Goal: Information Seeking & Learning: Learn about a topic

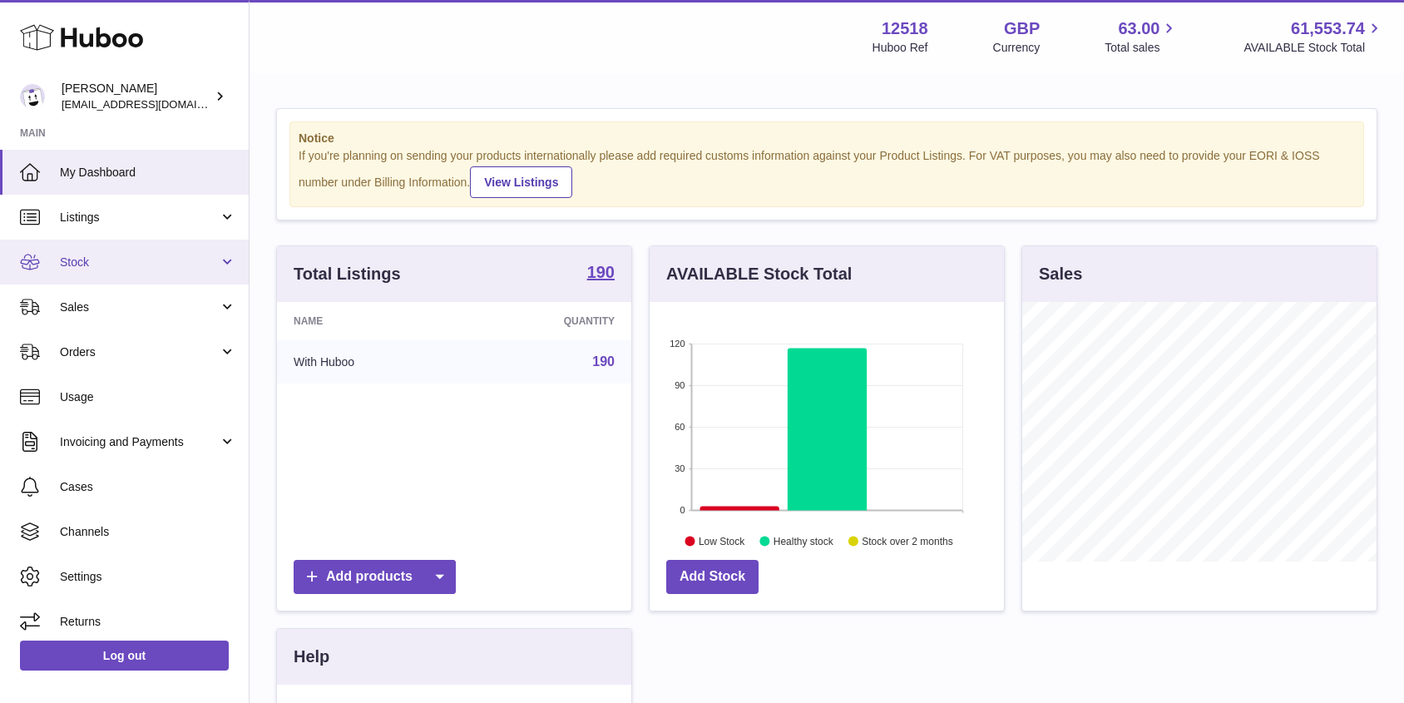
scroll to position [259, 354]
click at [124, 266] on span "Stock" at bounding box center [139, 262] width 159 height 16
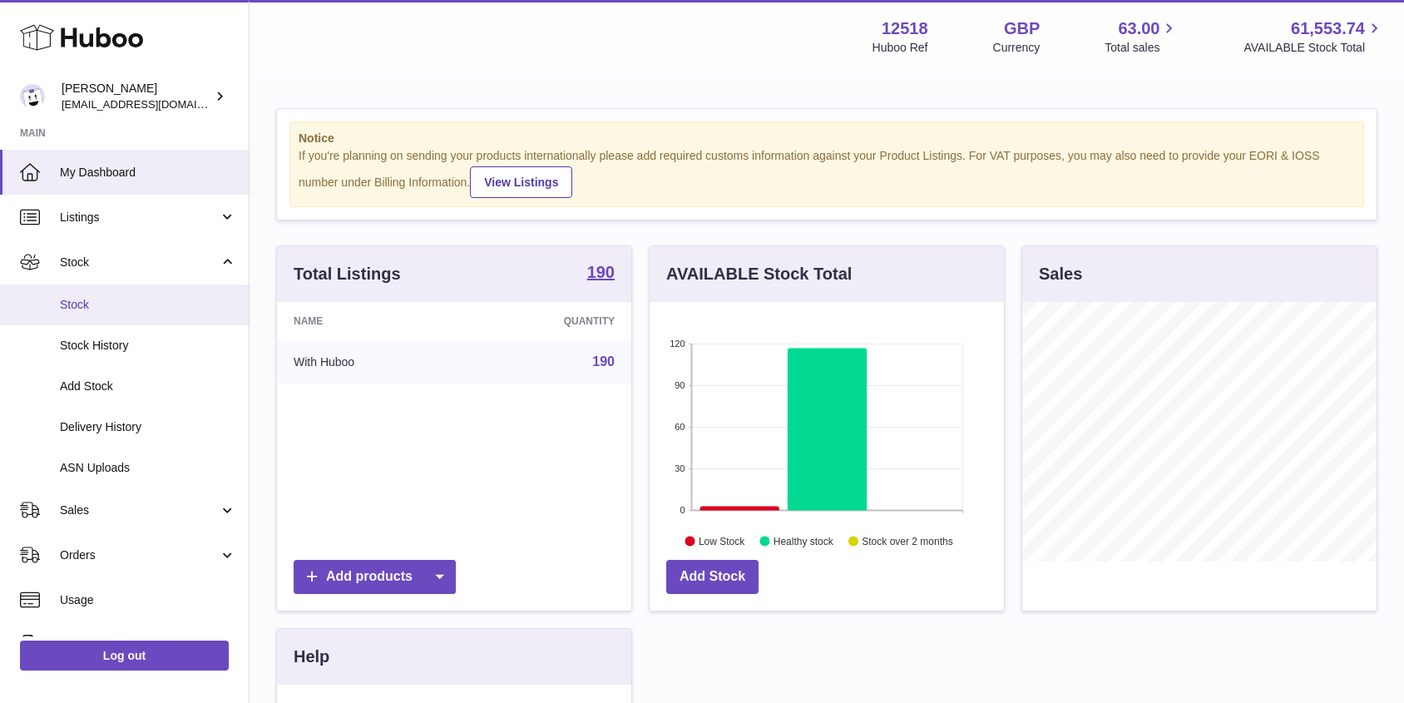
click at [97, 308] on span "Stock" at bounding box center [148, 305] width 176 height 16
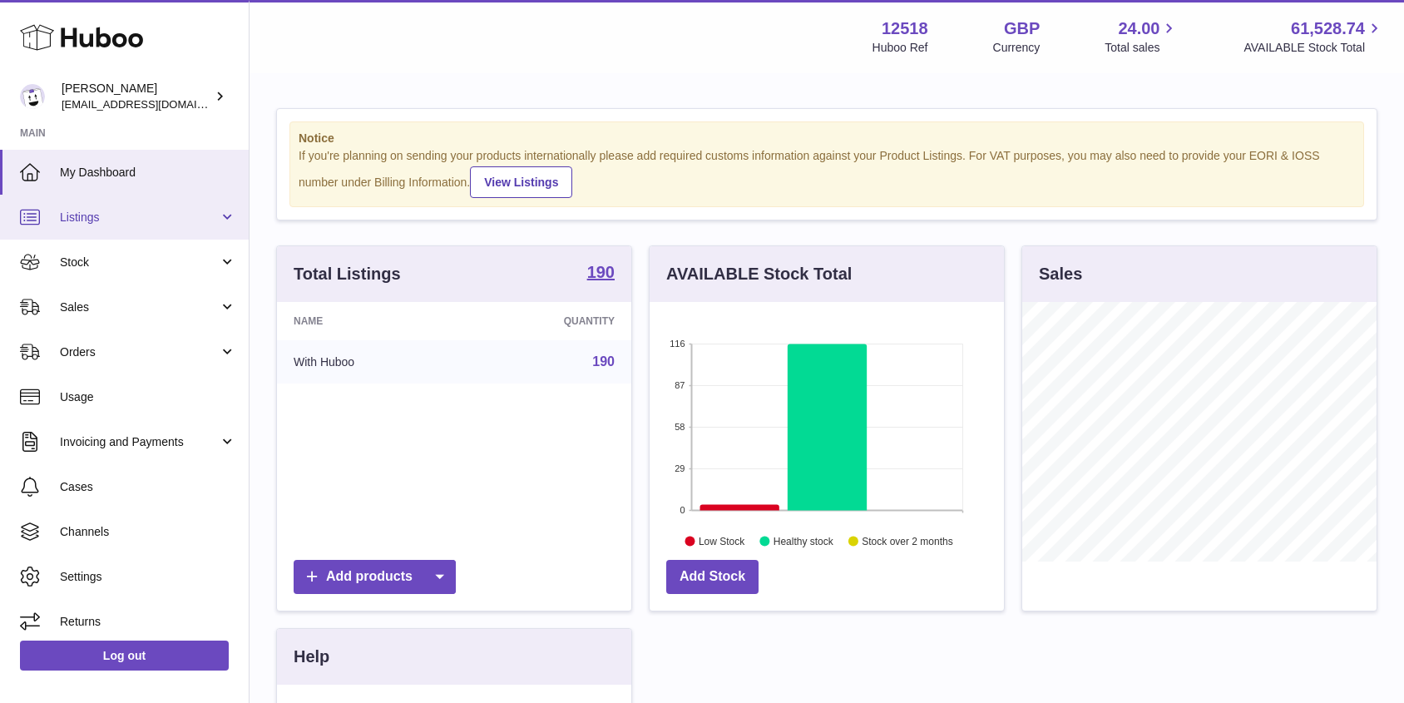
scroll to position [259, 354]
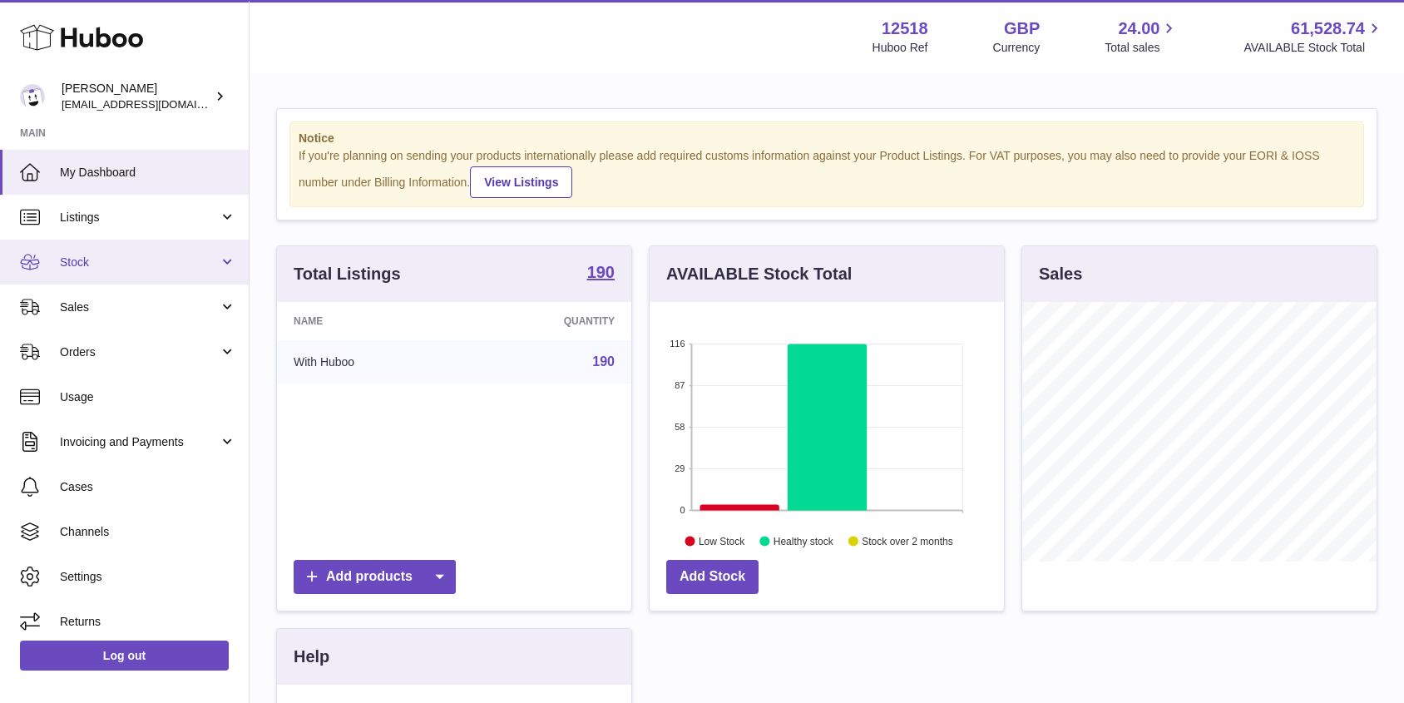
click at [111, 249] on link "Stock" at bounding box center [124, 261] width 249 height 45
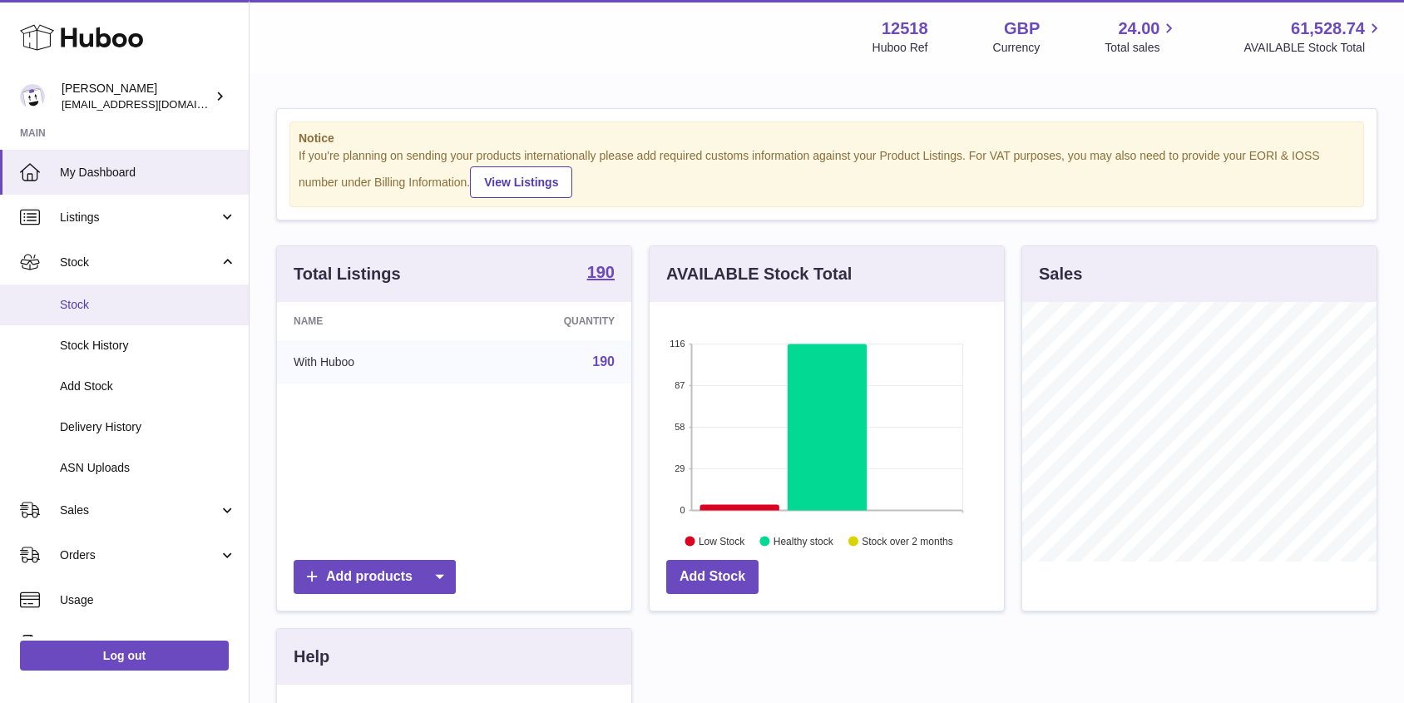
click at [106, 298] on span "Stock" at bounding box center [148, 305] width 176 height 16
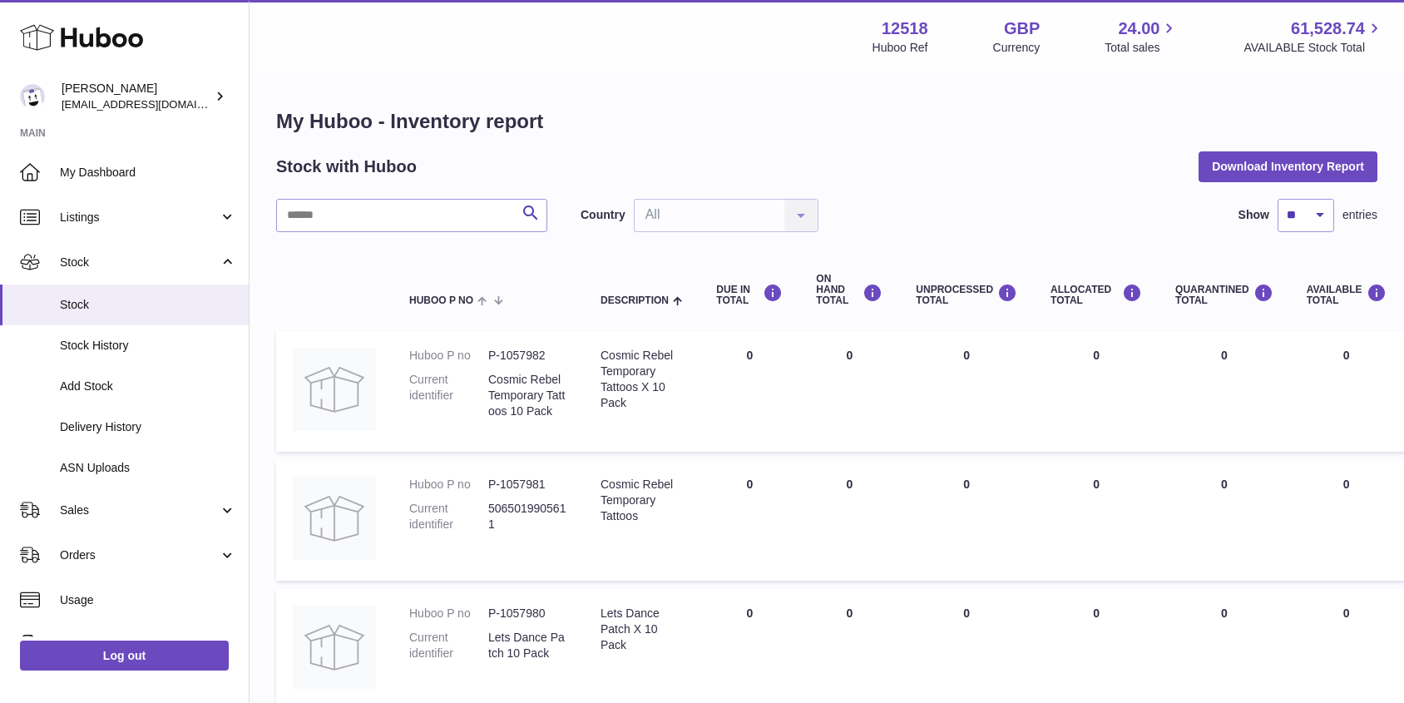
click at [409, 217] on input "text" at bounding box center [411, 215] width 271 height 33
type input "*********"
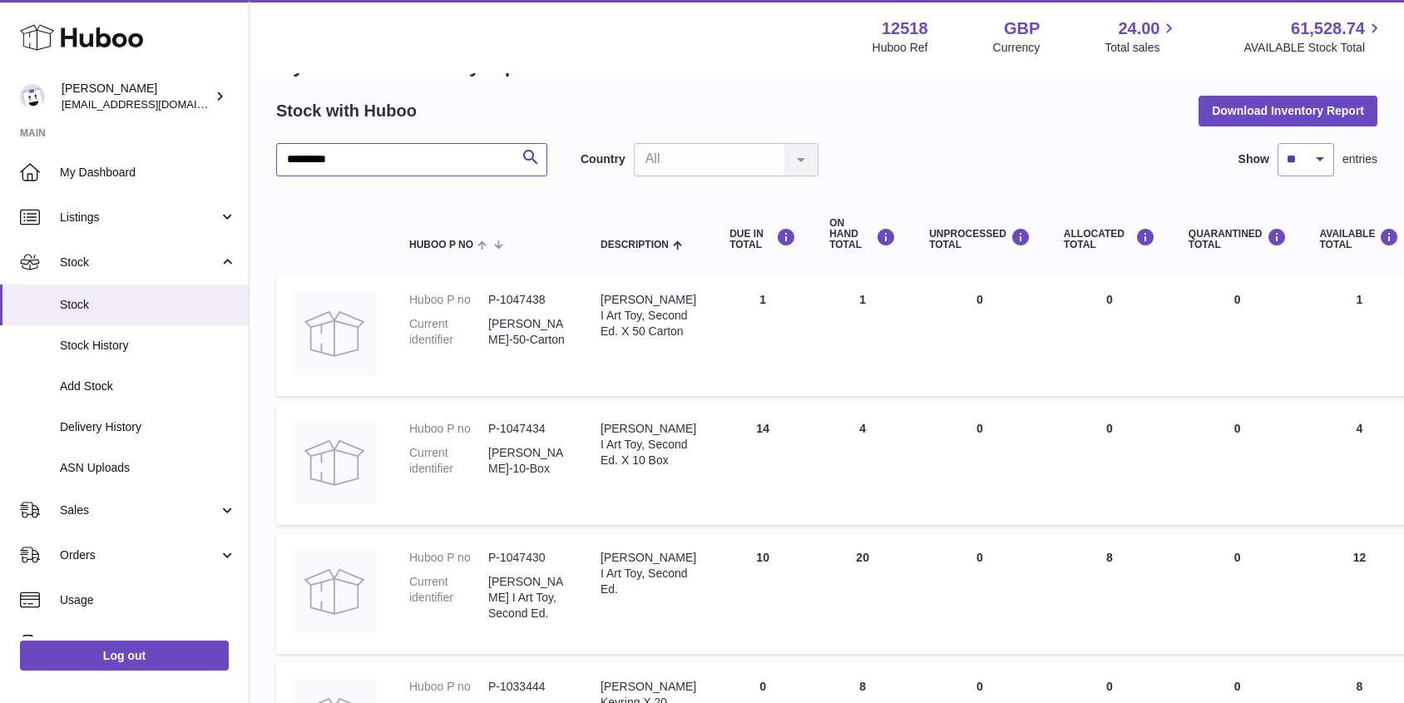
scroll to position [61, 0]
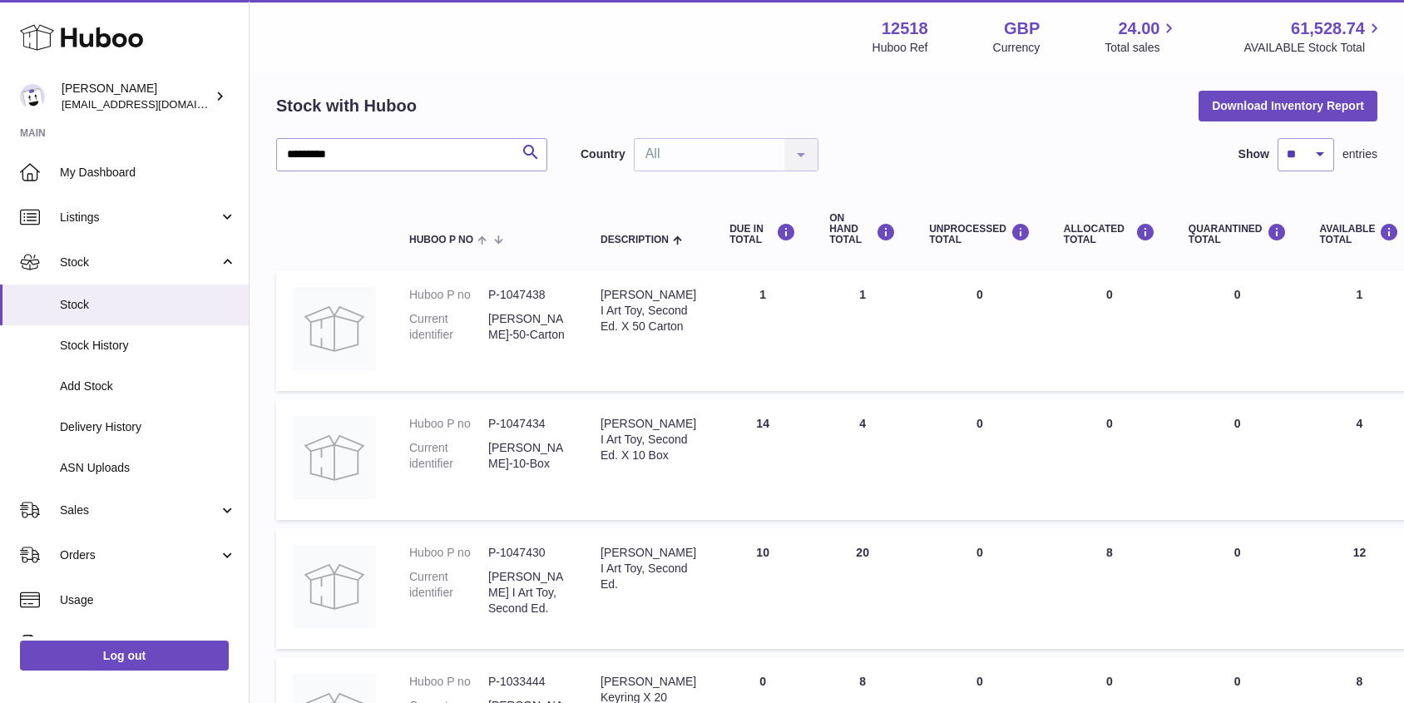
drag, startPoint x: 899, startPoint y: 552, endPoint x: 773, endPoint y: 552, distance: 125.6
click at [773, 552] on tr "Huboo P no P-1047430 Current identifier Elizabeth I Art Toy, Second Ed. Descrip…" at bounding box center [1048, 588] width 1544 height 121
click at [126, 171] on span "My Dashboard" at bounding box center [148, 173] width 176 height 16
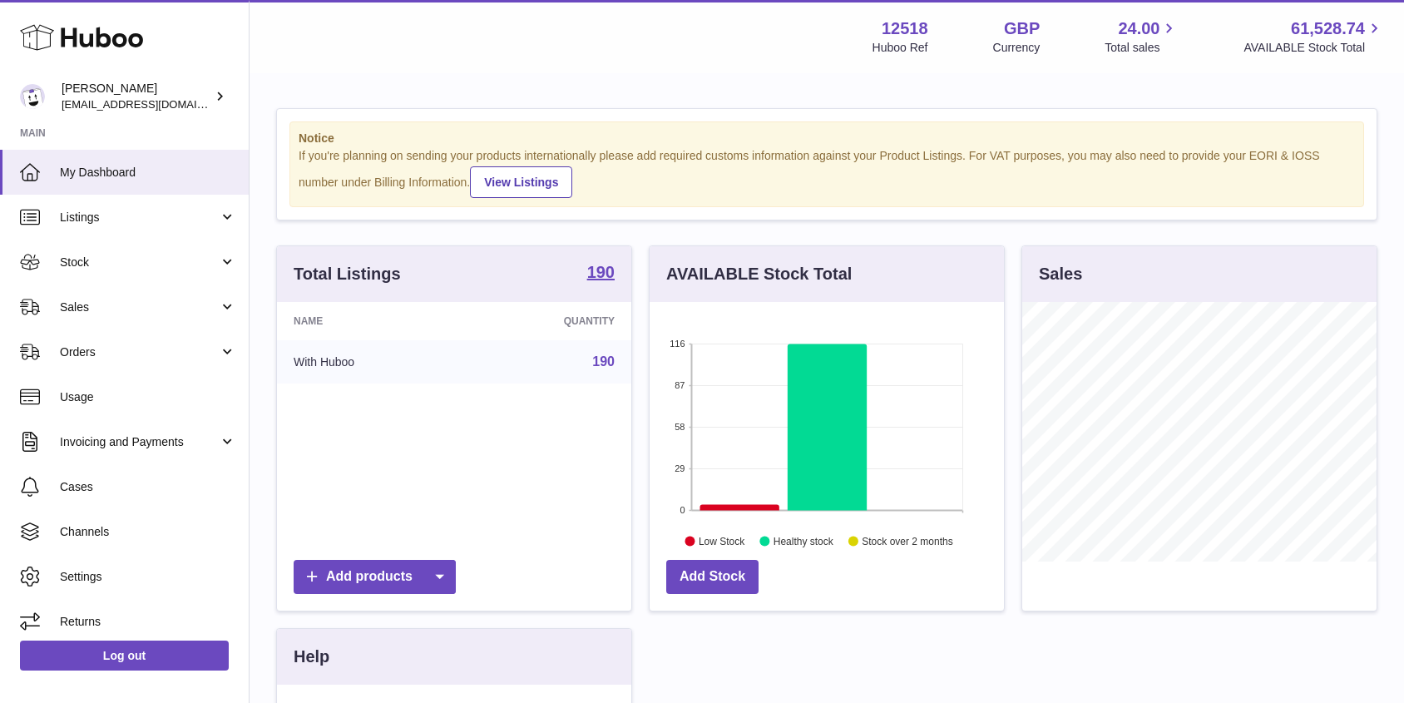
scroll to position [259, 354]
click at [106, 305] on span "Sales" at bounding box center [139, 307] width 159 height 16
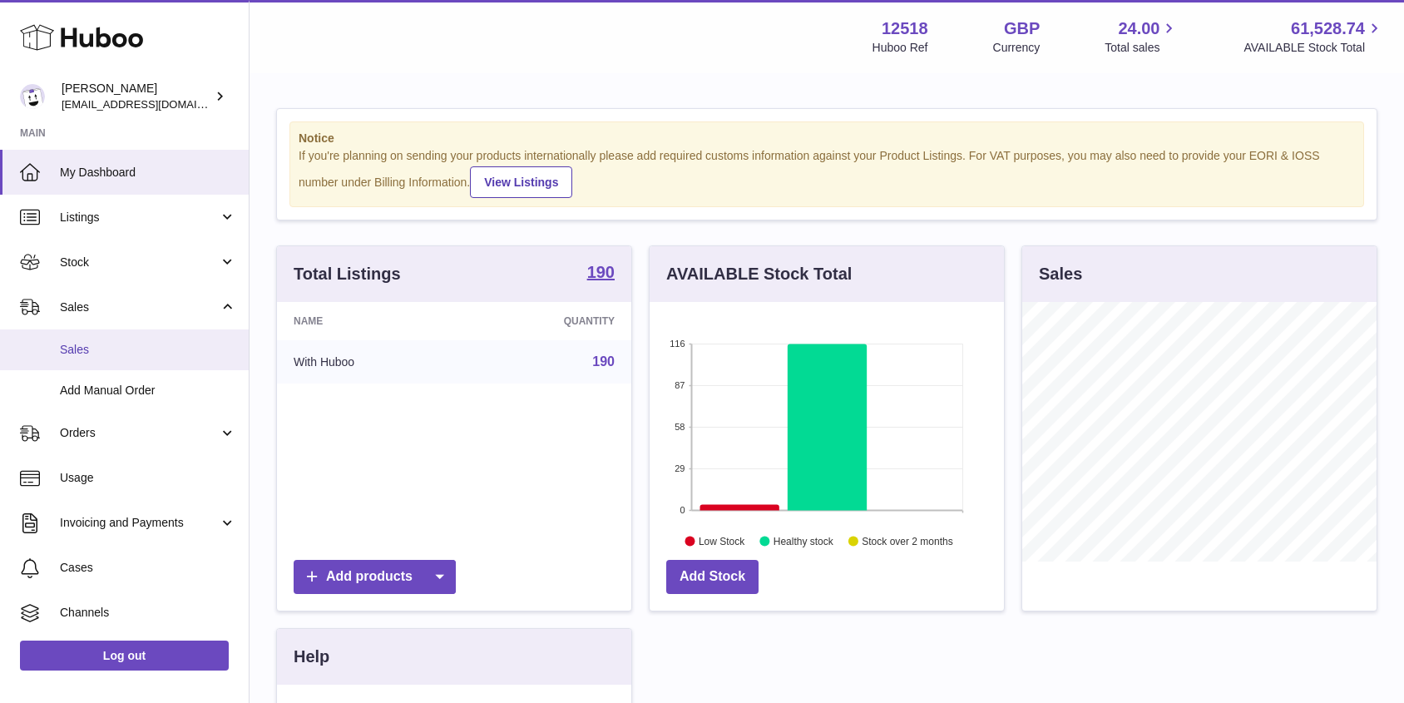
click at [99, 347] on span "Sales" at bounding box center [148, 350] width 176 height 16
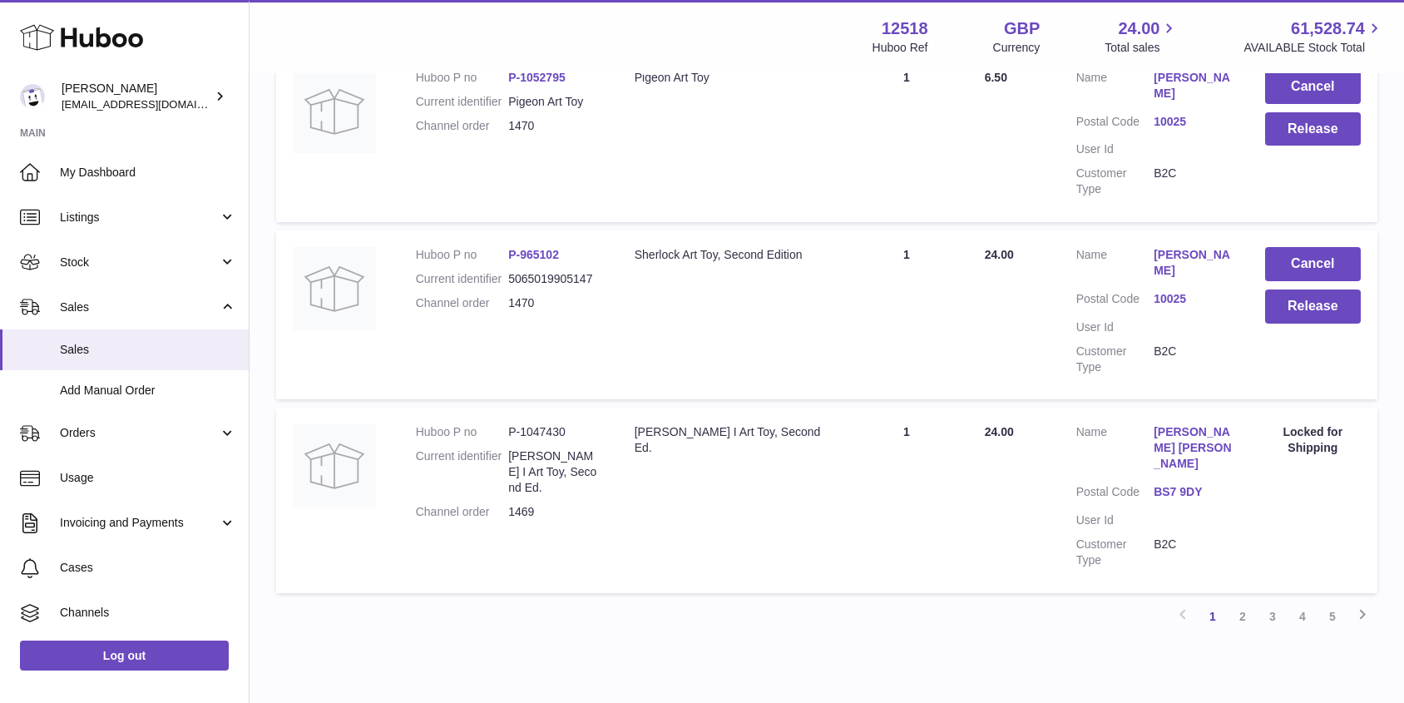
scroll to position [1632, 0]
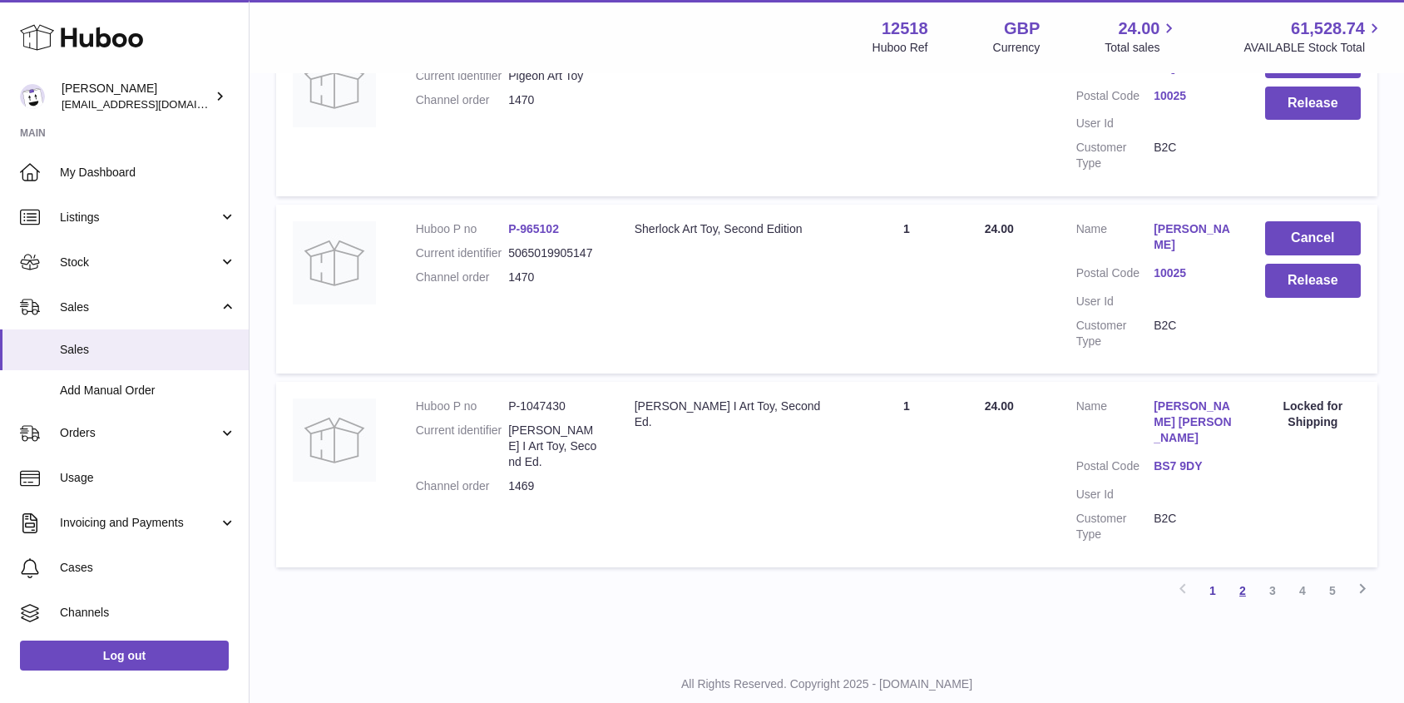
click at [1241, 575] on link "2" at bounding box center [1242, 590] width 30 height 30
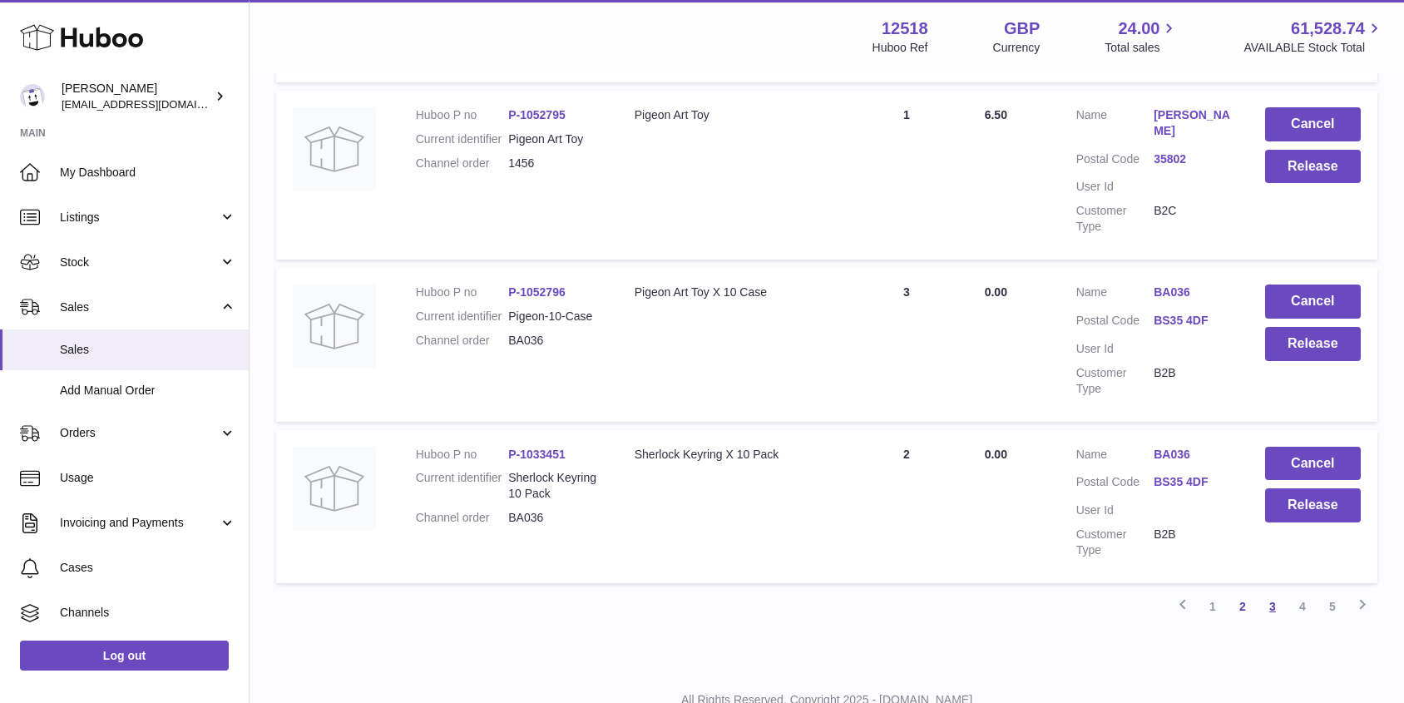
click at [1270, 591] on link "3" at bounding box center [1272, 606] width 30 height 30
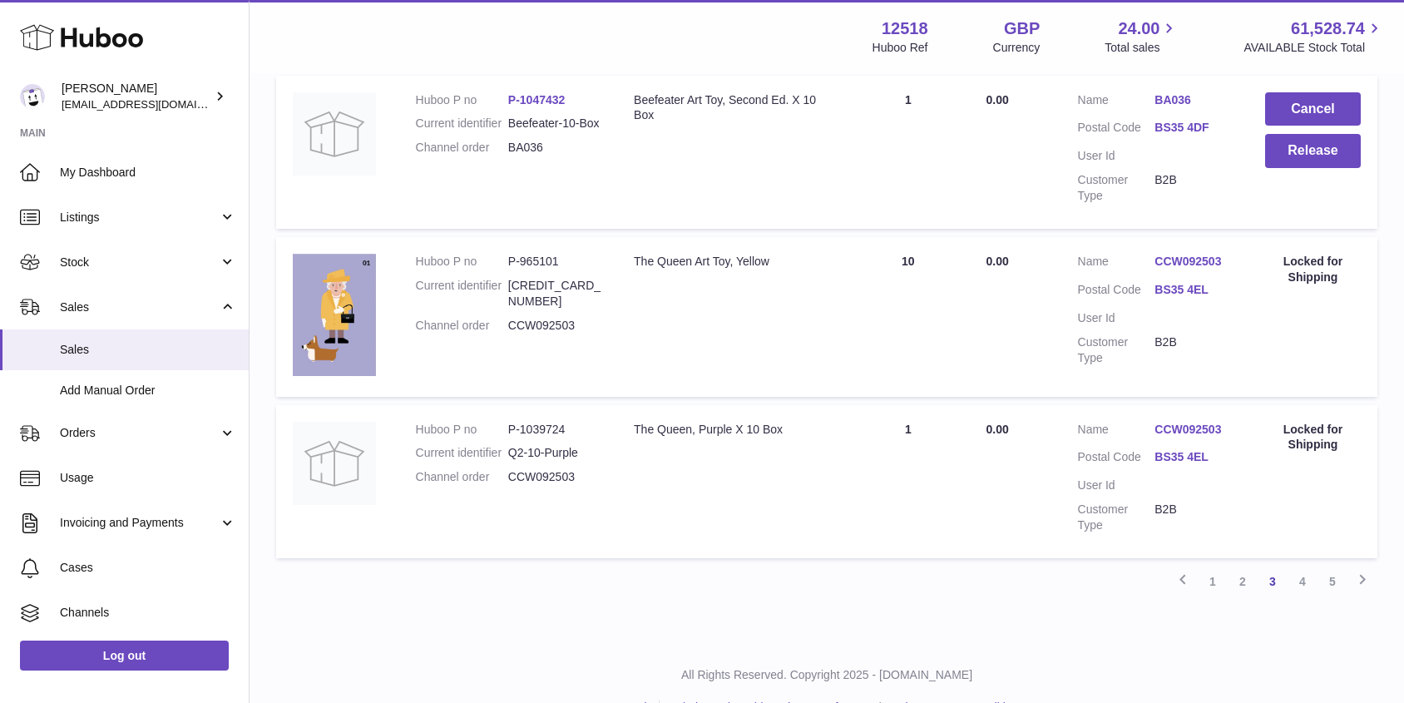
scroll to position [1512, 0]
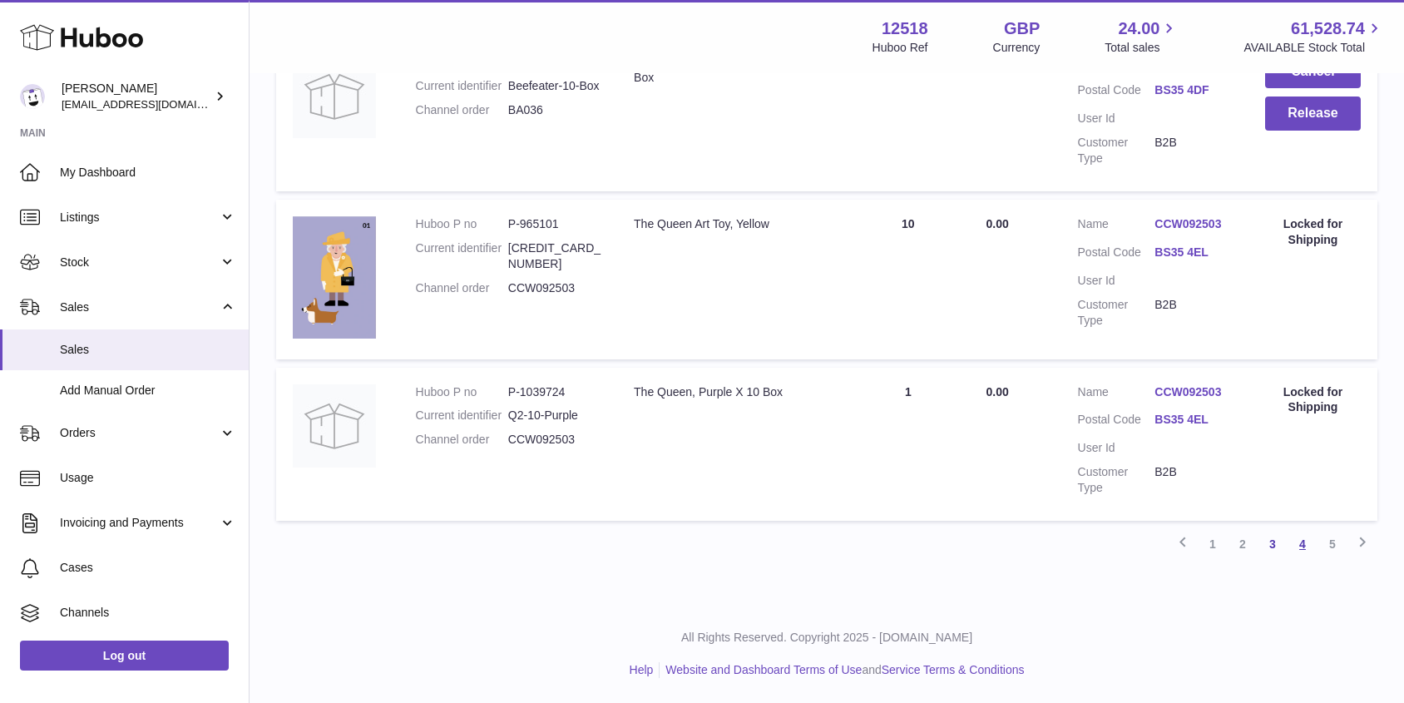
click at [1304, 544] on link "4" at bounding box center [1302, 544] width 30 height 30
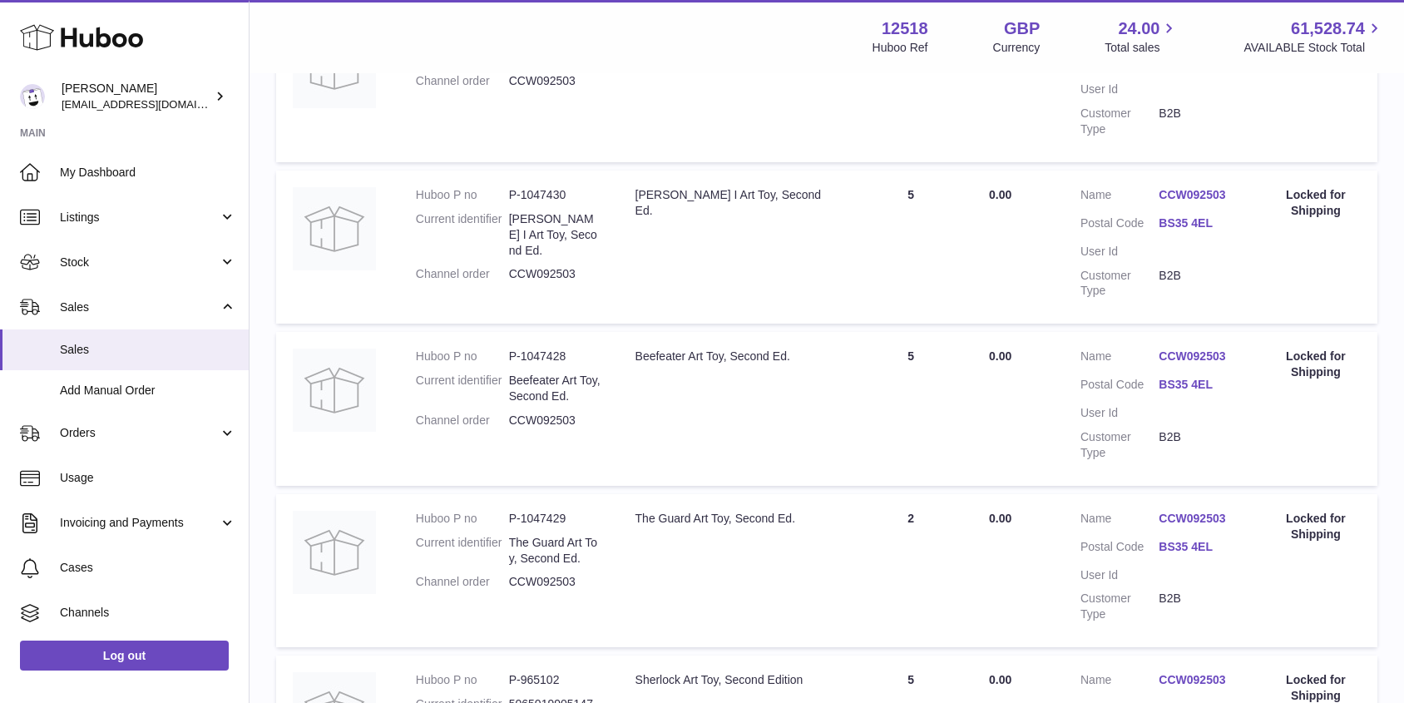
scroll to position [423, 0]
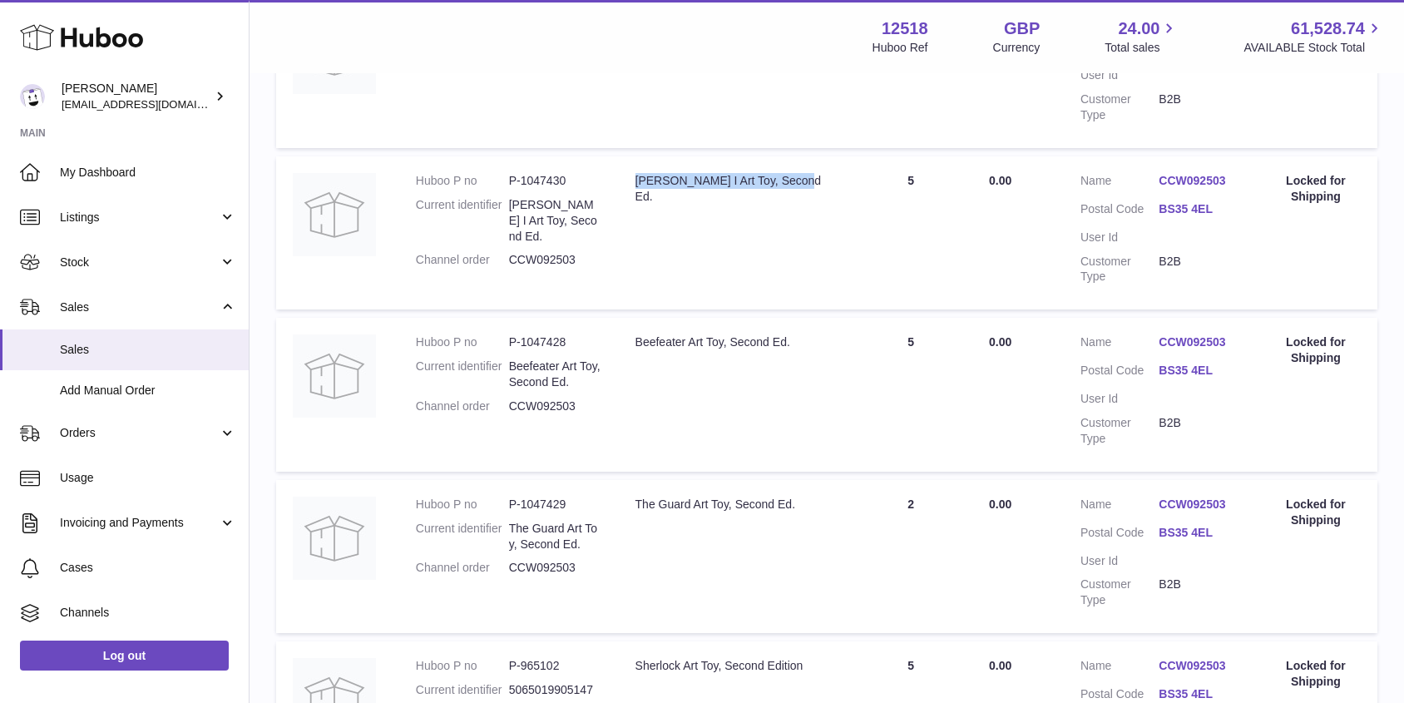
drag, startPoint x: 792, startPoint y: 181, endPoint x: 620, endPoint y: 181, distance: 171.3
click at [621, 181] on td "Description Elizabeth I Art Toy, Second Ed." at bounding box center [734, 232] width 231 height 153
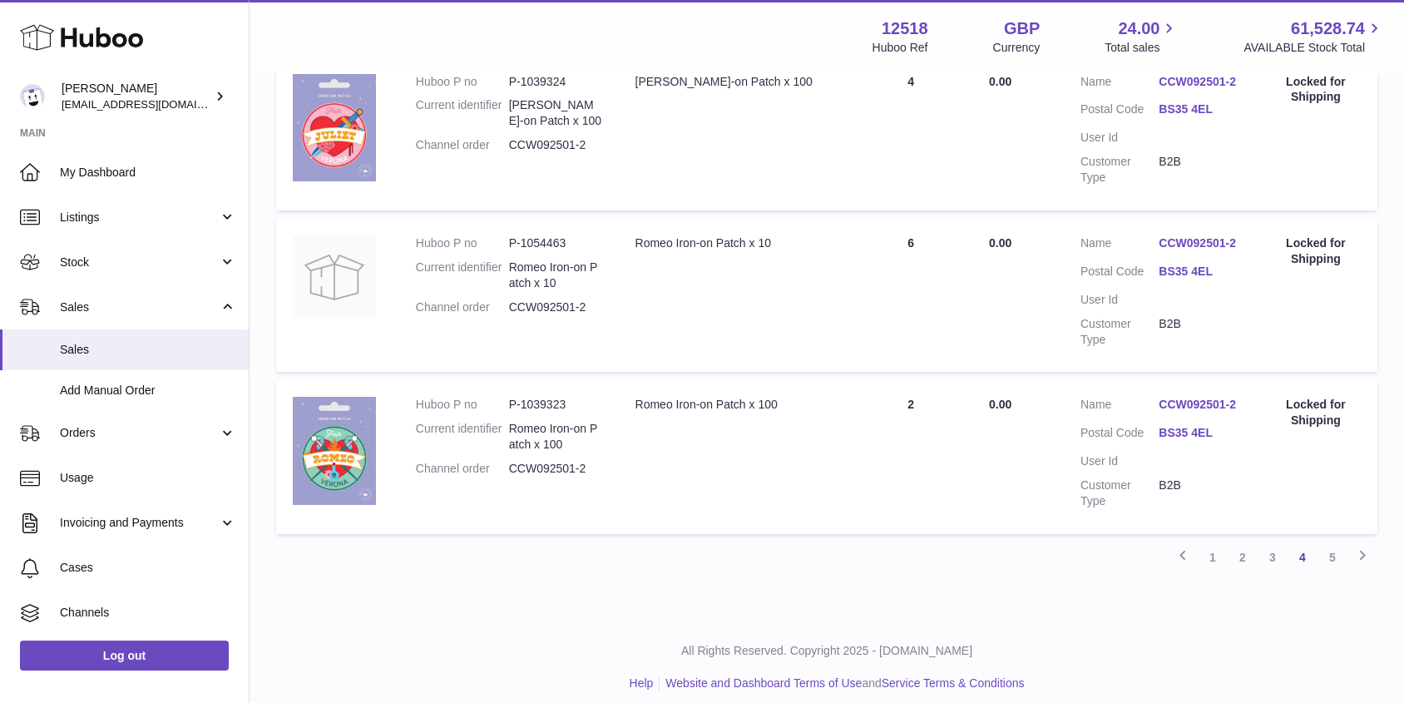
scroll to position [1506, 0]
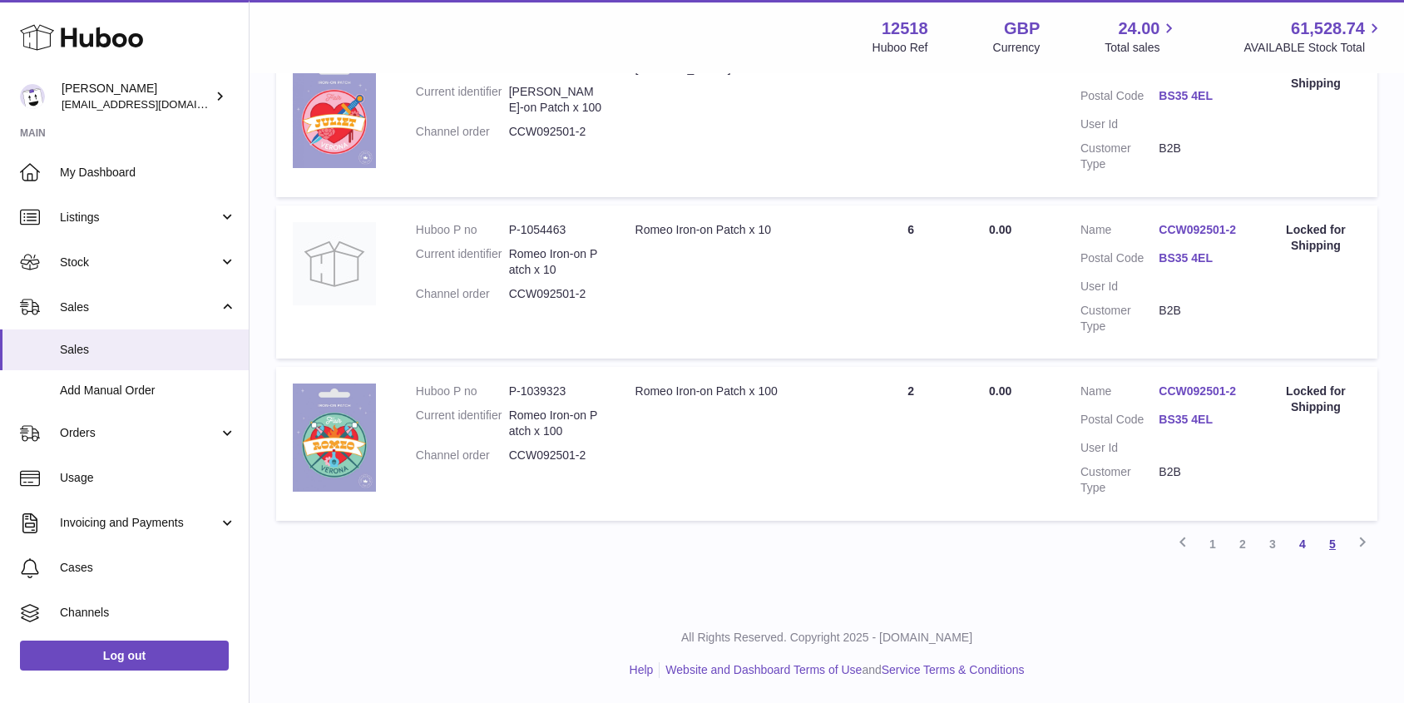
click at [1342, 538] on link "5" at bounding box center [1332, 544] width 30 height 30
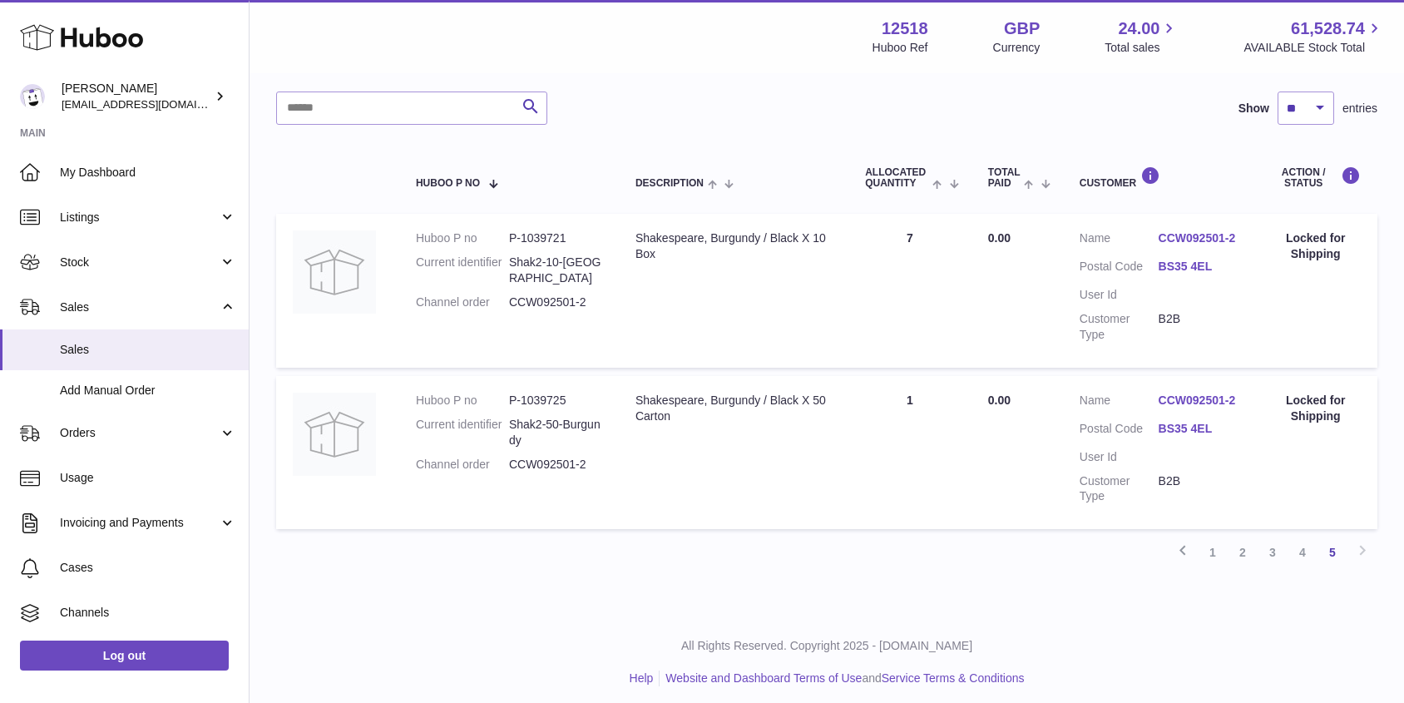
scroll to position [212, 0]
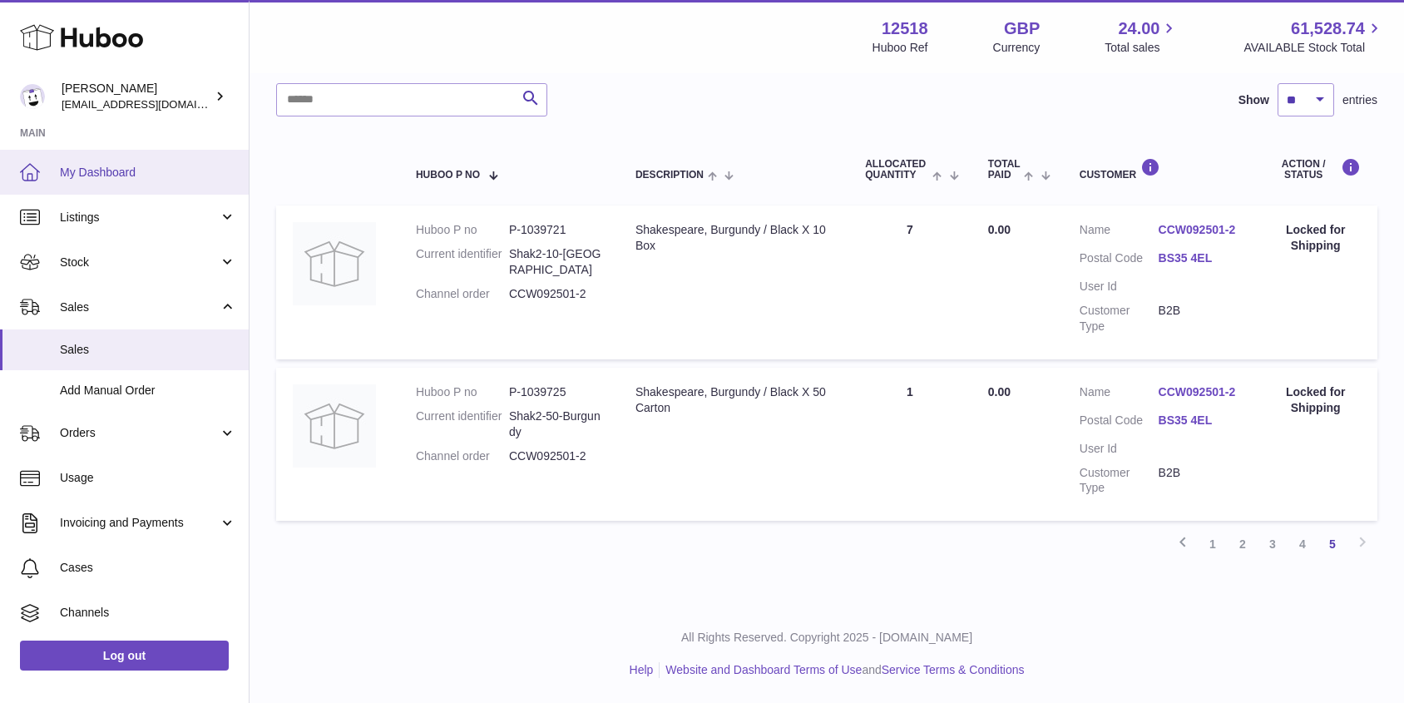
click at [83, 170] on span "My Dashboard" at bounding box center [148, 173] width 176 height 16
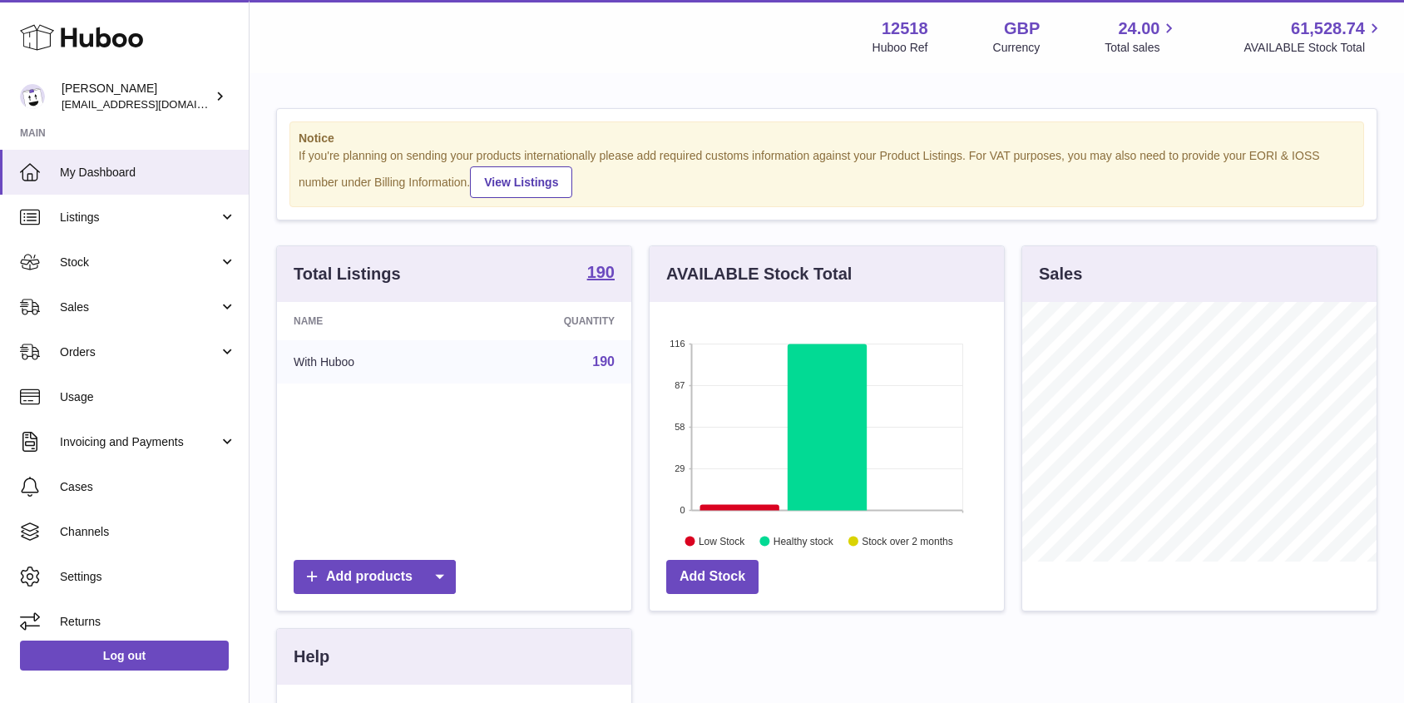
scroll to position [259, 354]
click at [116, 261] on span "Stock" at bounding box center [139, 262] width 159 height 16
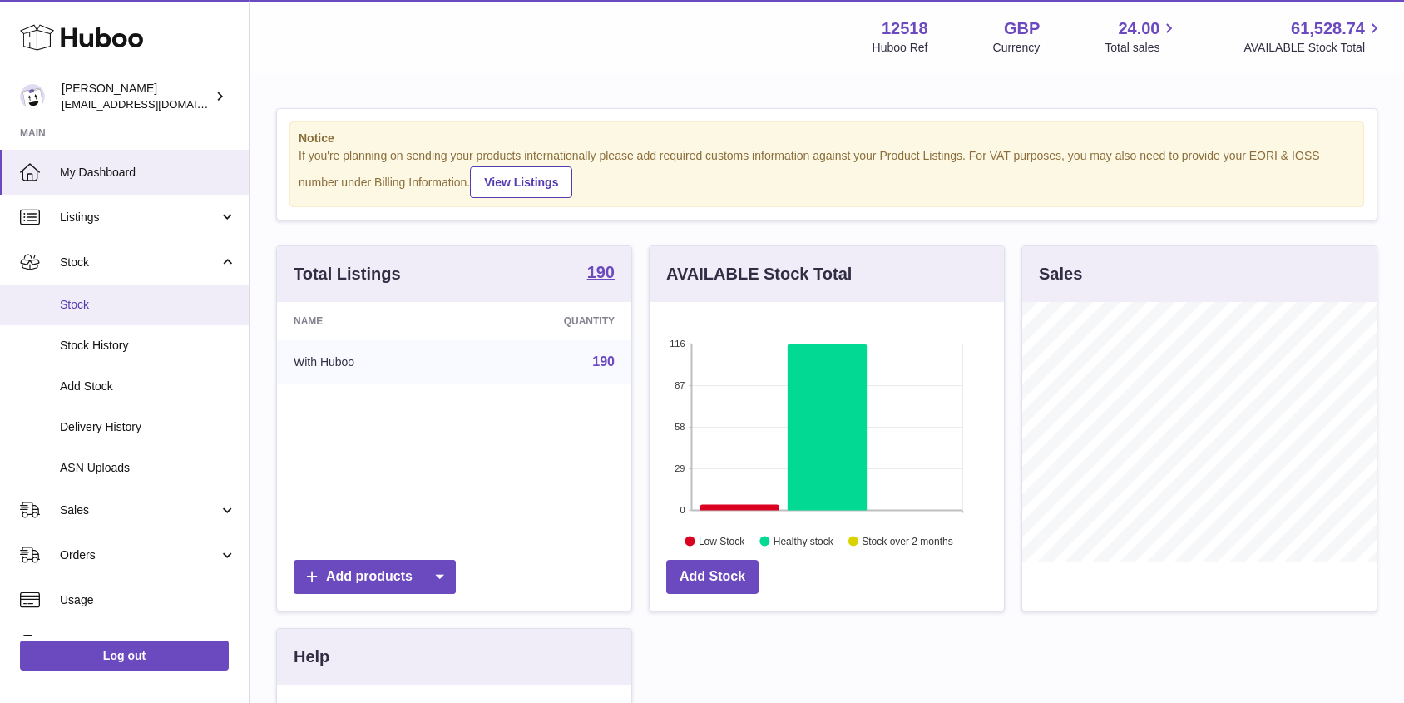
click at [80, 294] on link "Stock" at bounding box center [124, 304] width 249 height 41
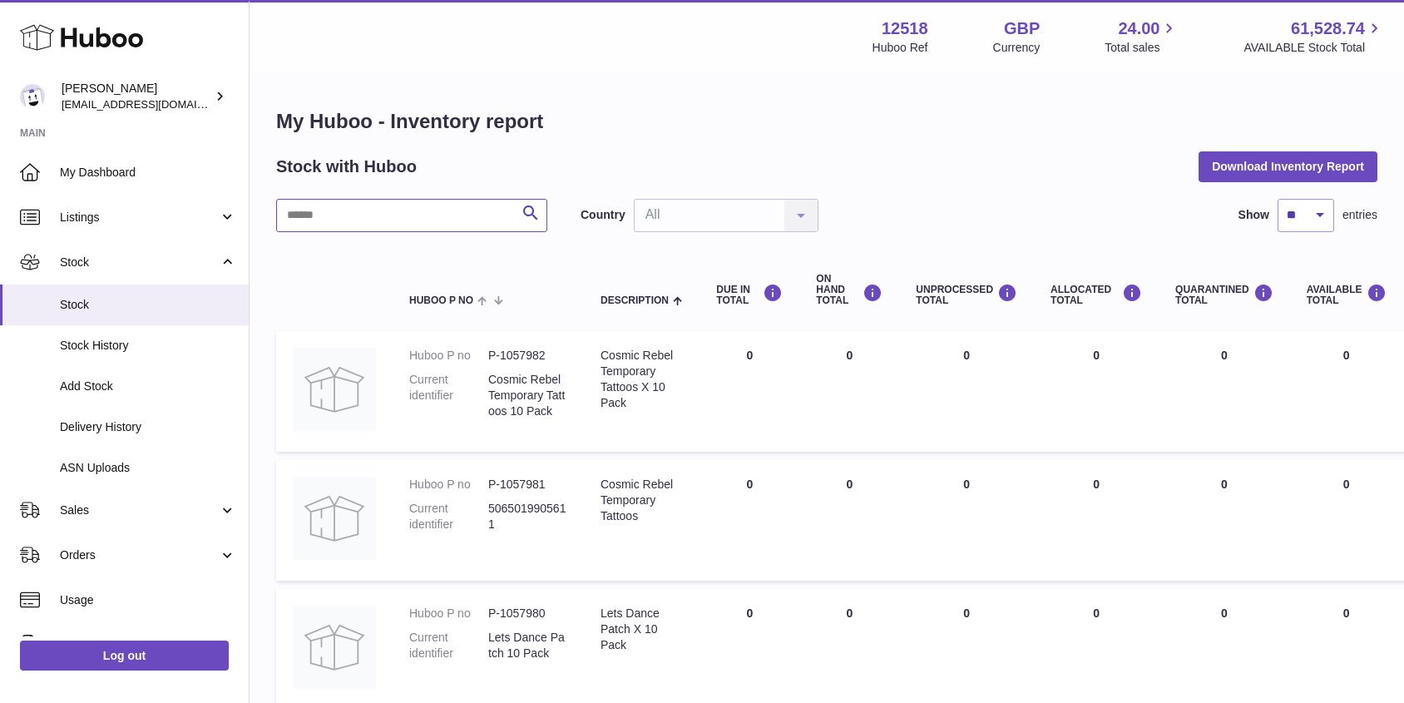
click at [431, 221] on input "text" at bounding box center [411, 215] width 271 height 33
type input "*********"
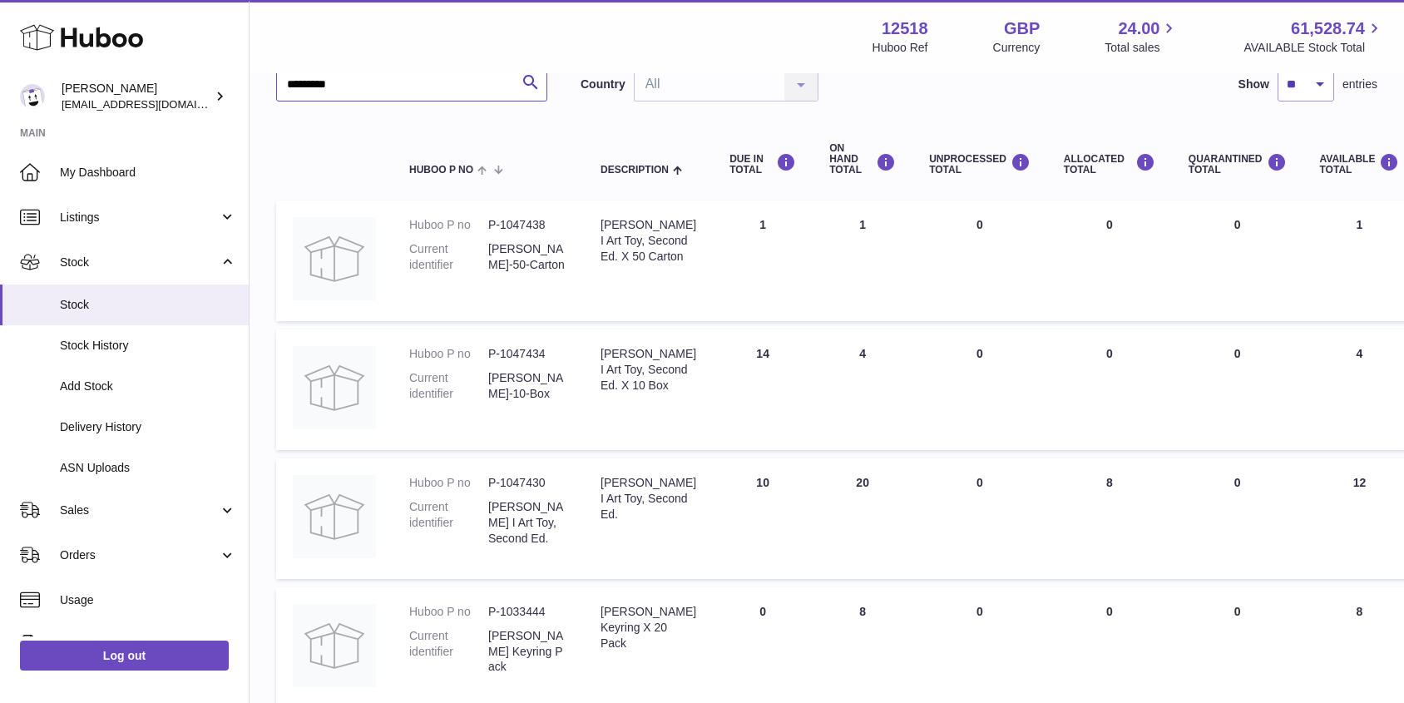
scroll to position [138, 0]
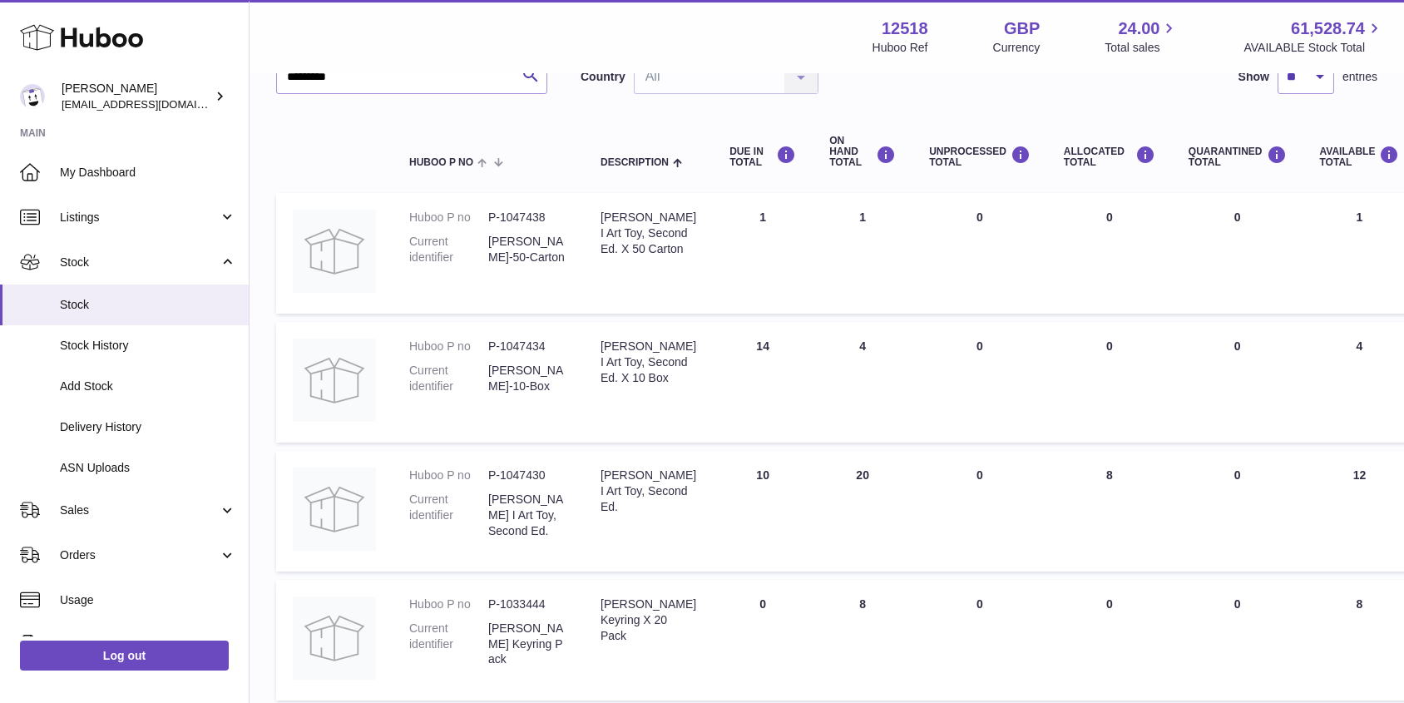
drag, startPoint x: 865, startPoint y: 356, endPoint x: 828, endPoint y: 354, distance: 36.6
click at [828, 354] on td "ON HAND Total 4" at bounding box center [862, 382] width 100 height 121
drag, startPoint x: 857, startPoint y: 348, endPoint x: 821, endPoint y: 348, distance: 35.8
click at [821, 348] on td "ON HAND Total 4" at bounding box center [862, 382] width 100 height 121
drag, startPoint x: 549, startPoint y: 346, endPoint x: 490, endPoint y: 345, distance: 59.0
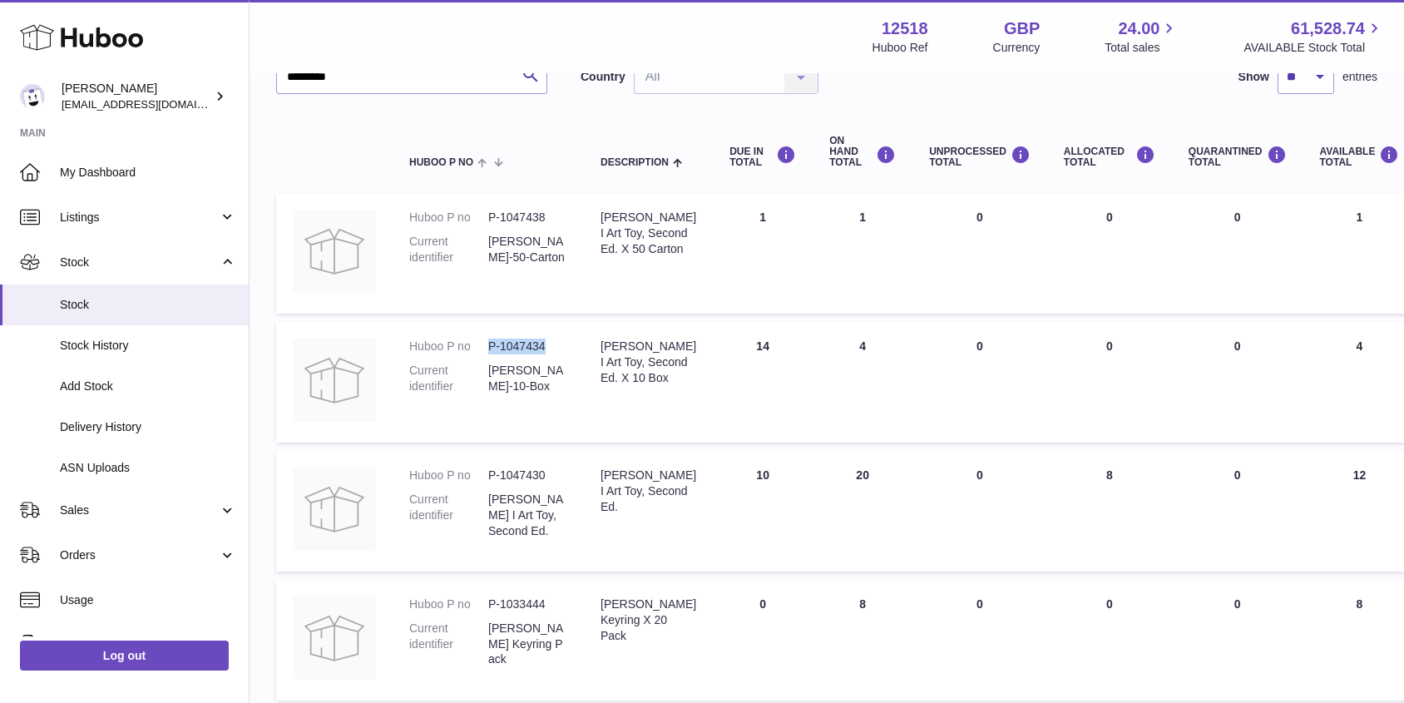
click at [490, 345] on dd "P-1047434" at bounding box center [527, 346] width 79 height 16
copy dd "P-1047434"
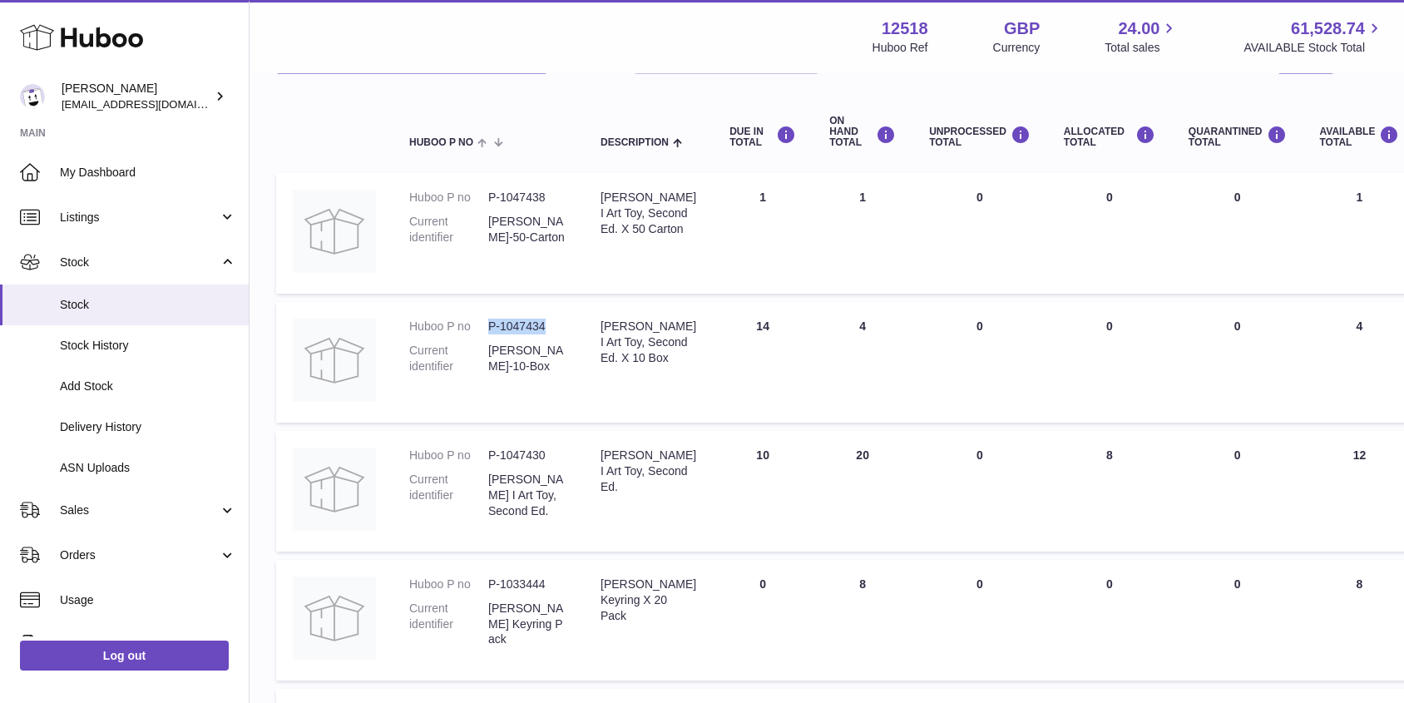
scroll to position [157, 0]
click at [93, 510] on span "Sales" at bounding box center [139, 510] width 159 height 16
click at [92, 556] on span "Sales" at bounding box center [148, 553] width 176 height 16
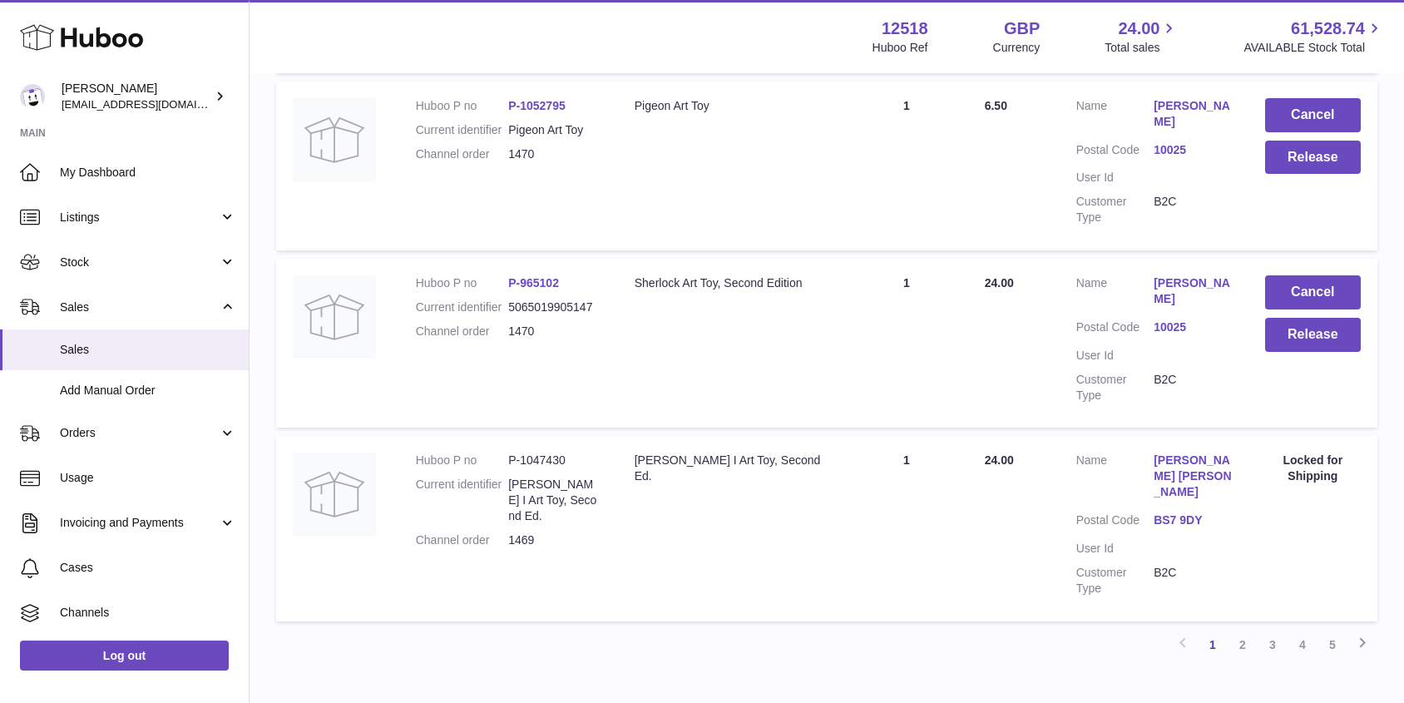
scroll to position [1632, 0]
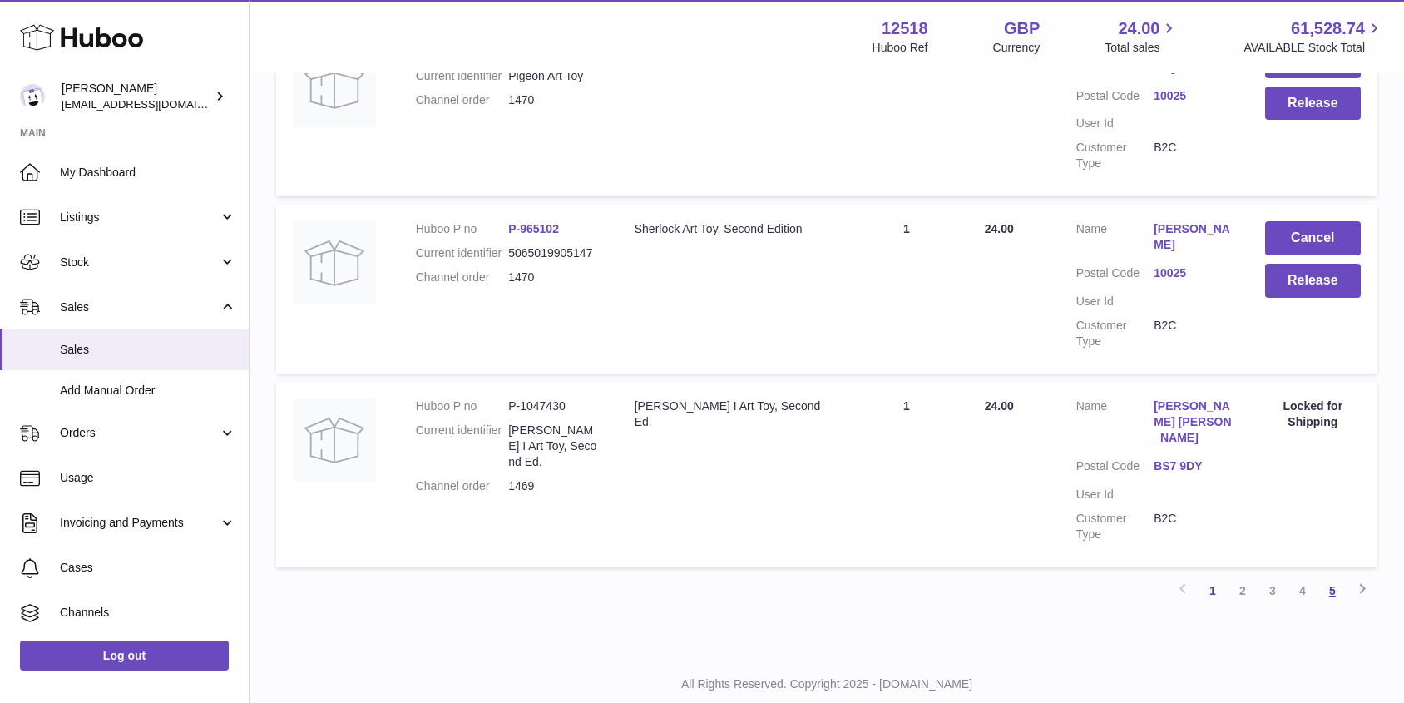
click at [1331, 575] on link "5" at bounding box center [1332, 590] width 30 height 30
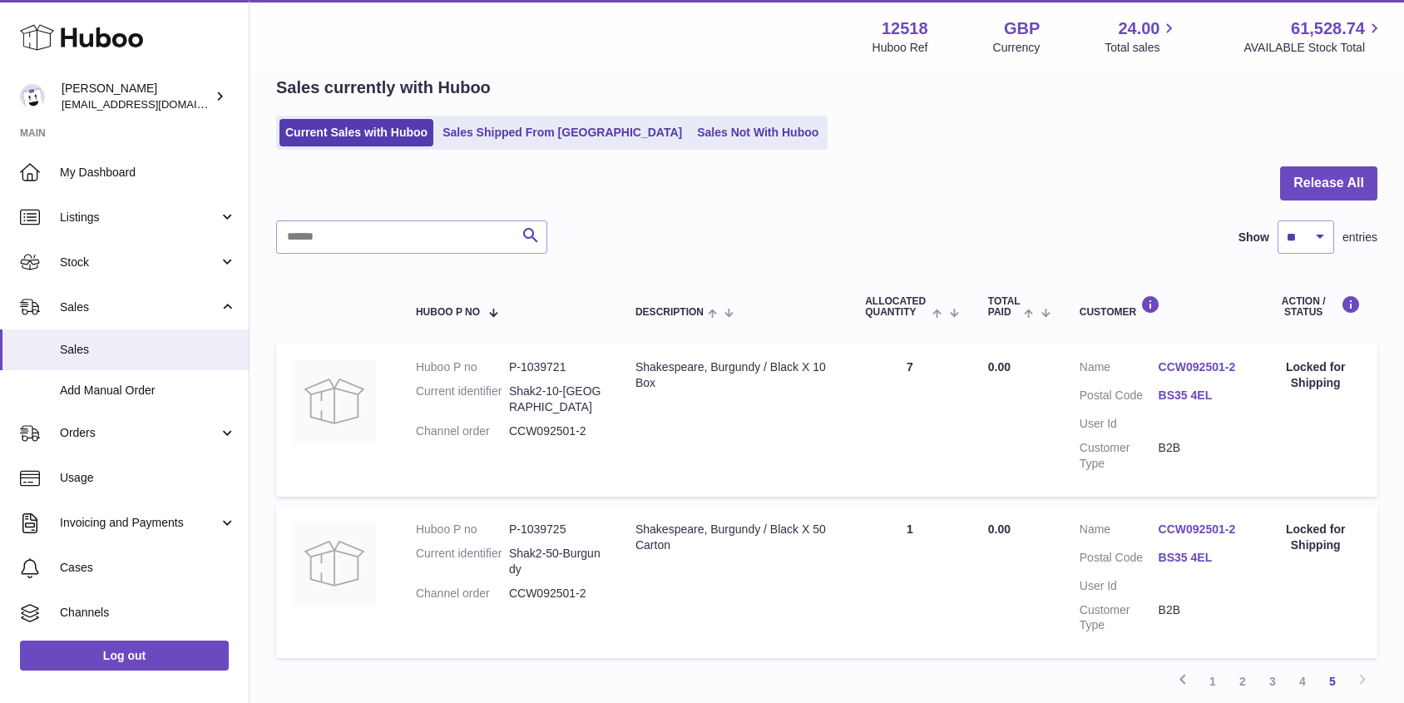
scroll to position [212, 0]
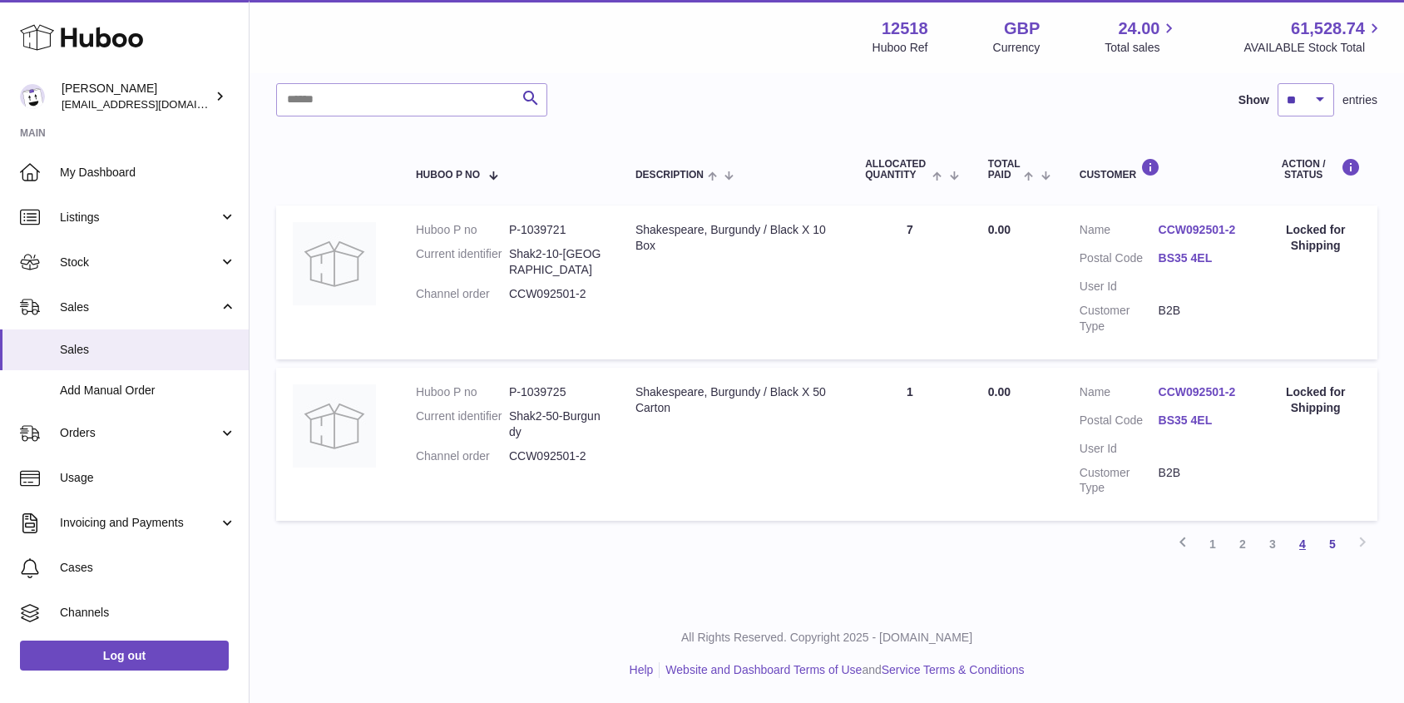
click at [1303, 546] on link "4" at bounding box center [1302, 544] width 30 height 30
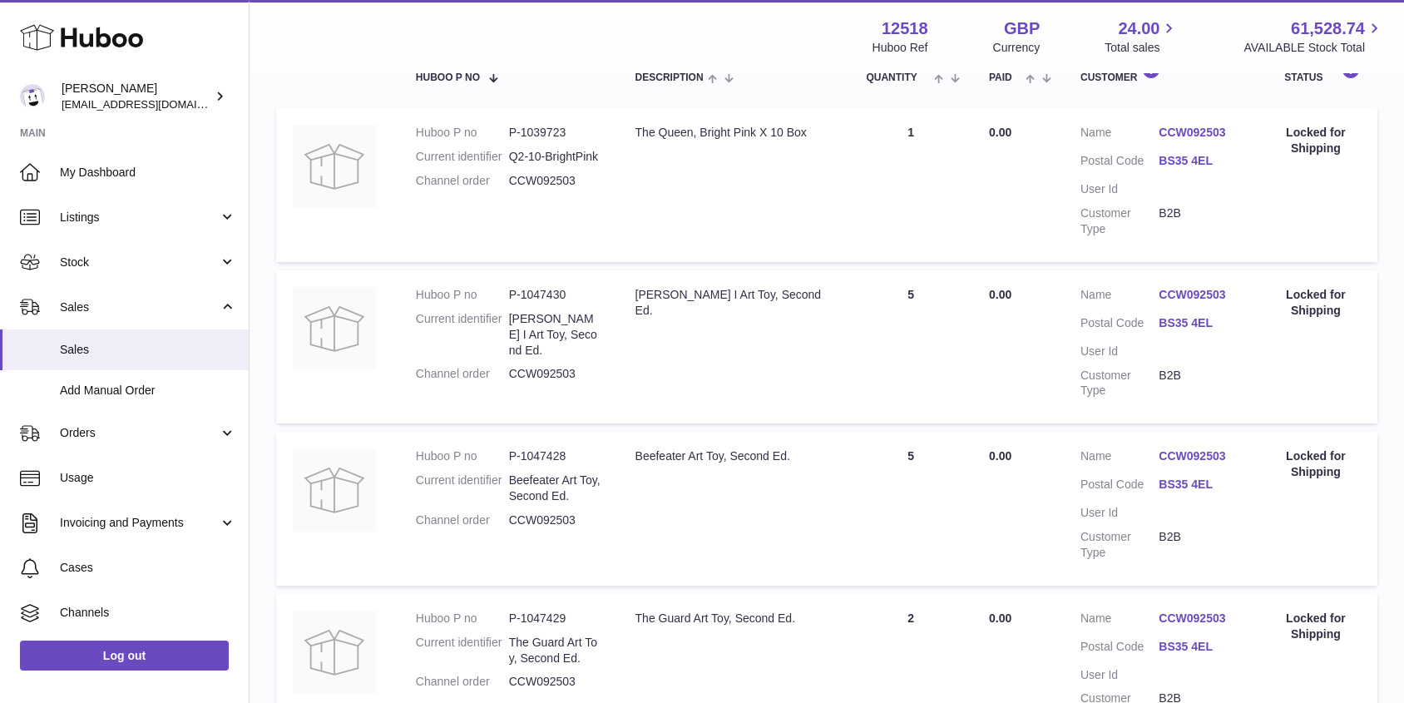
scroll to position [307, 0]
drag, startPoint x: 575, startPoint y: 362, endPoint x: 509, endPoint y: 363, distance: 66.5
click at [509, 368] on dd "CCW092503" at bounding box center [555, 376] width 93 height 16
copy dd "CCW092503"
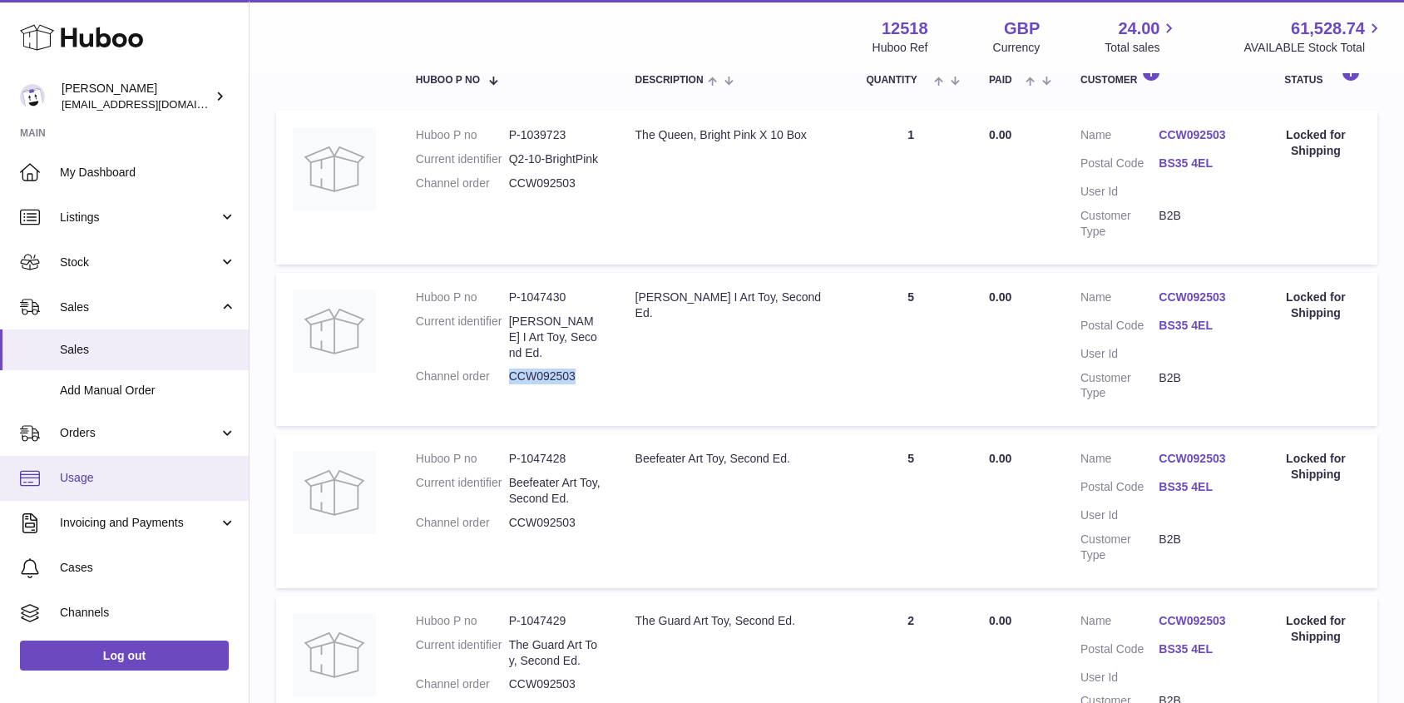
click at [120, 476] on span "Usage" at bounding box center [148, 478] width 176 height 16
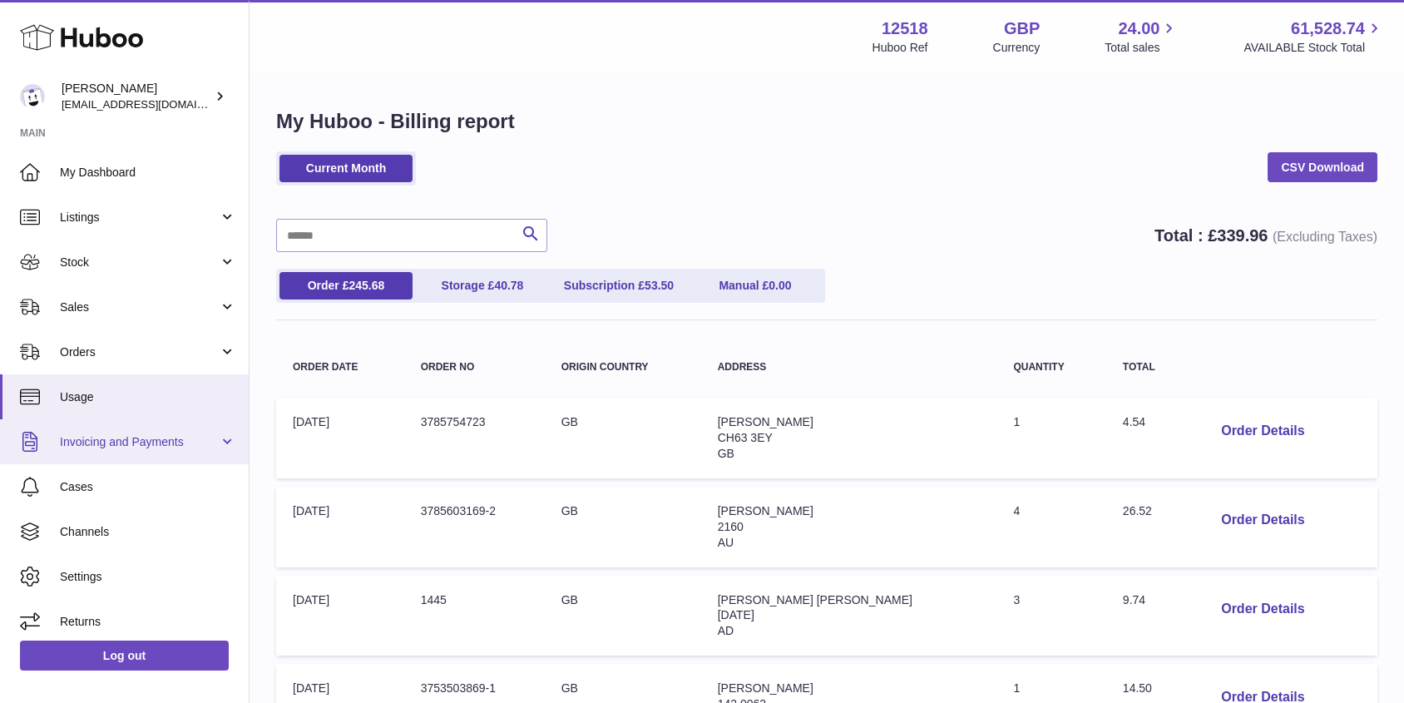
click at [128, 447] on span "Invoicing and Payments" at bounding box center [139, 442] width 159 height 16
click at [92, 445] on span "Invoicing and Payments" at bounding box center [139, 442] width 159 height 16
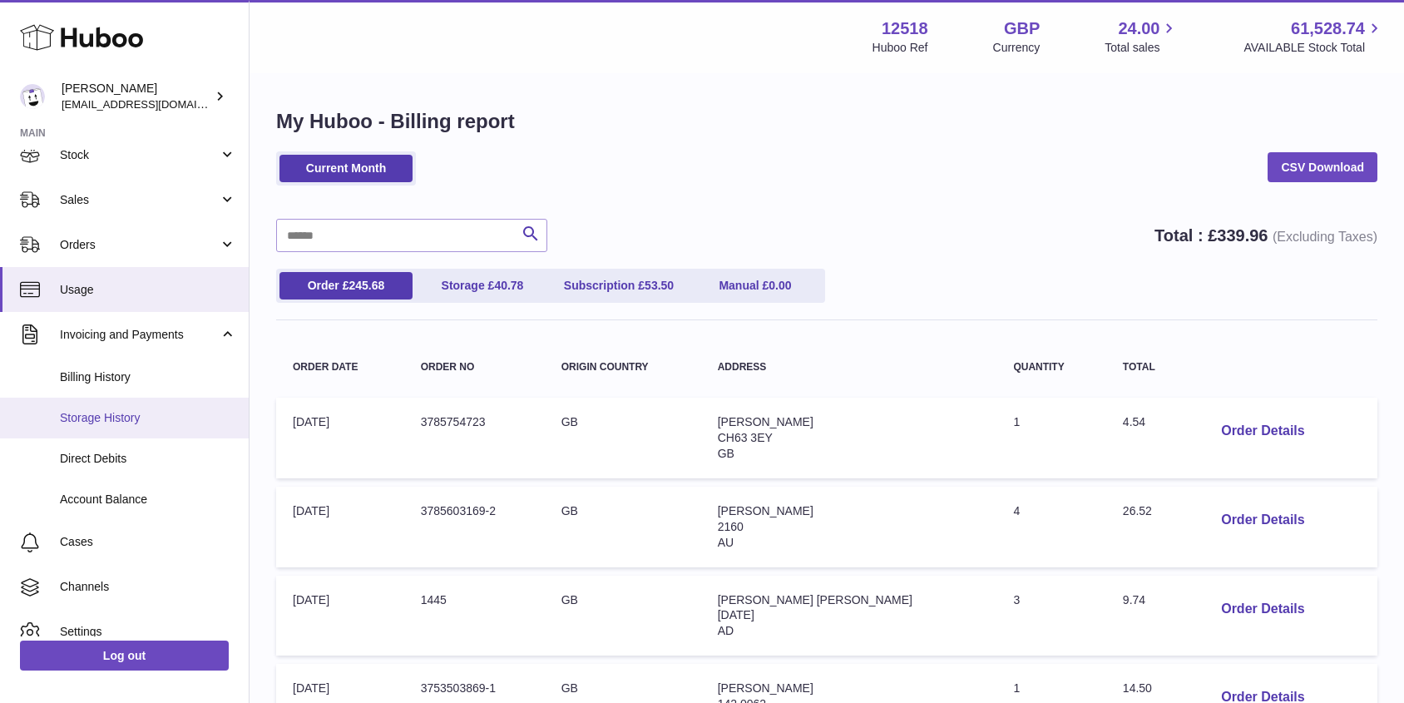
scroll to position [108, 0]
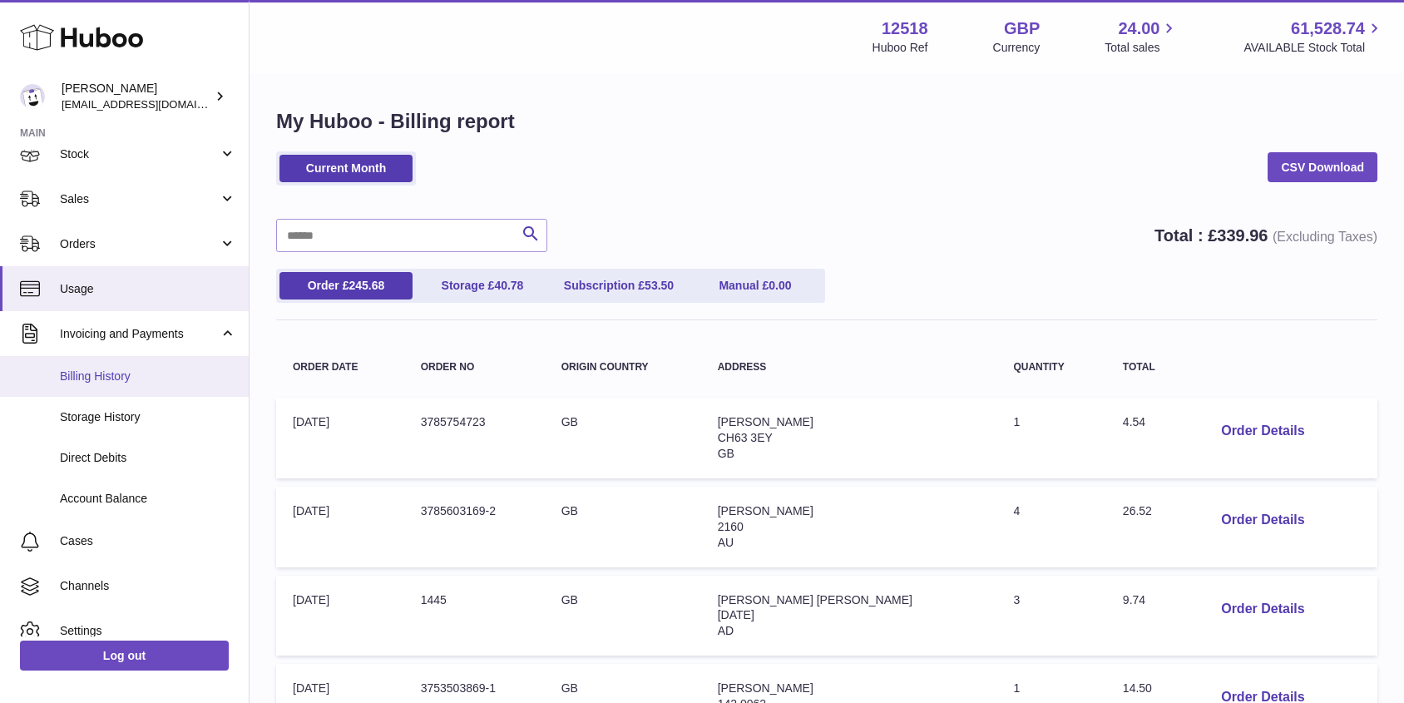
click at [91, 372] on span "Billing History" at bounding box center [148, 376] width 176 height 16
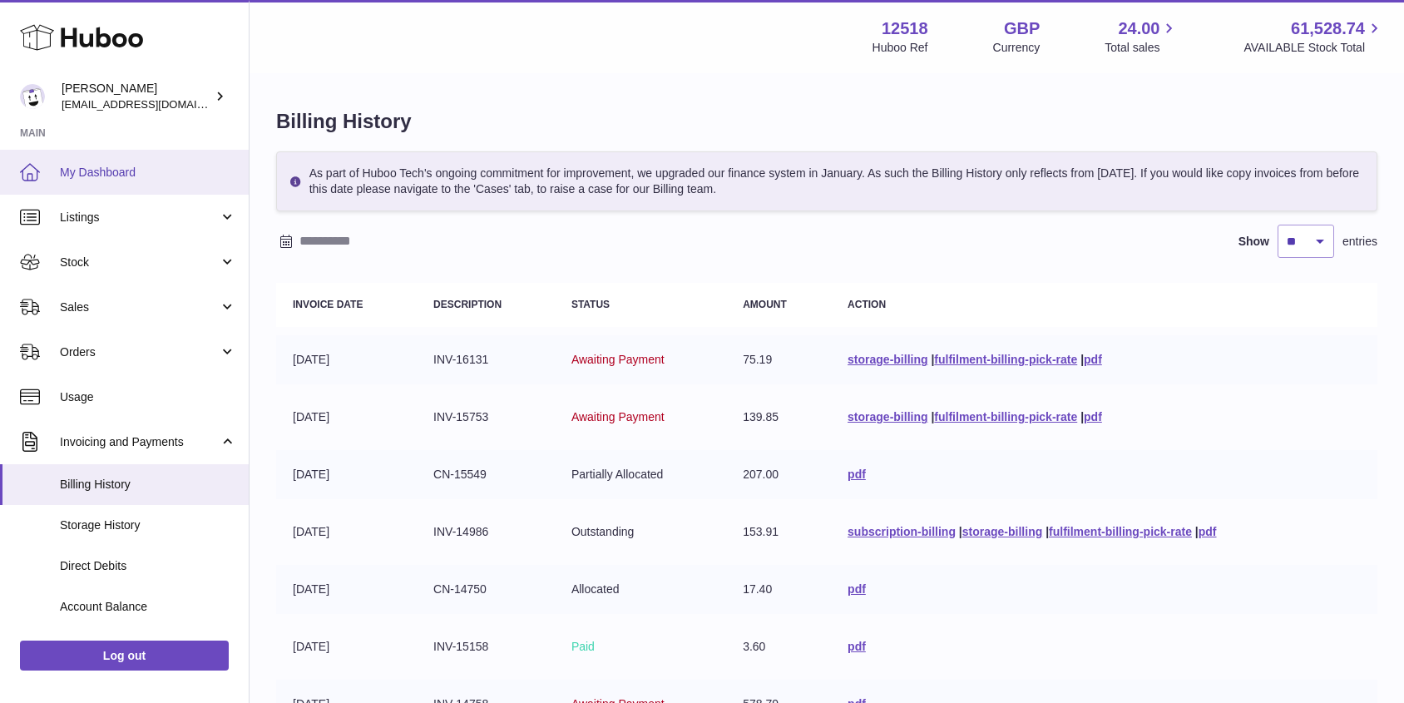
click at [90, 175] on span "My Dashboard" at bounding box center [148, 173] width 176 height 16
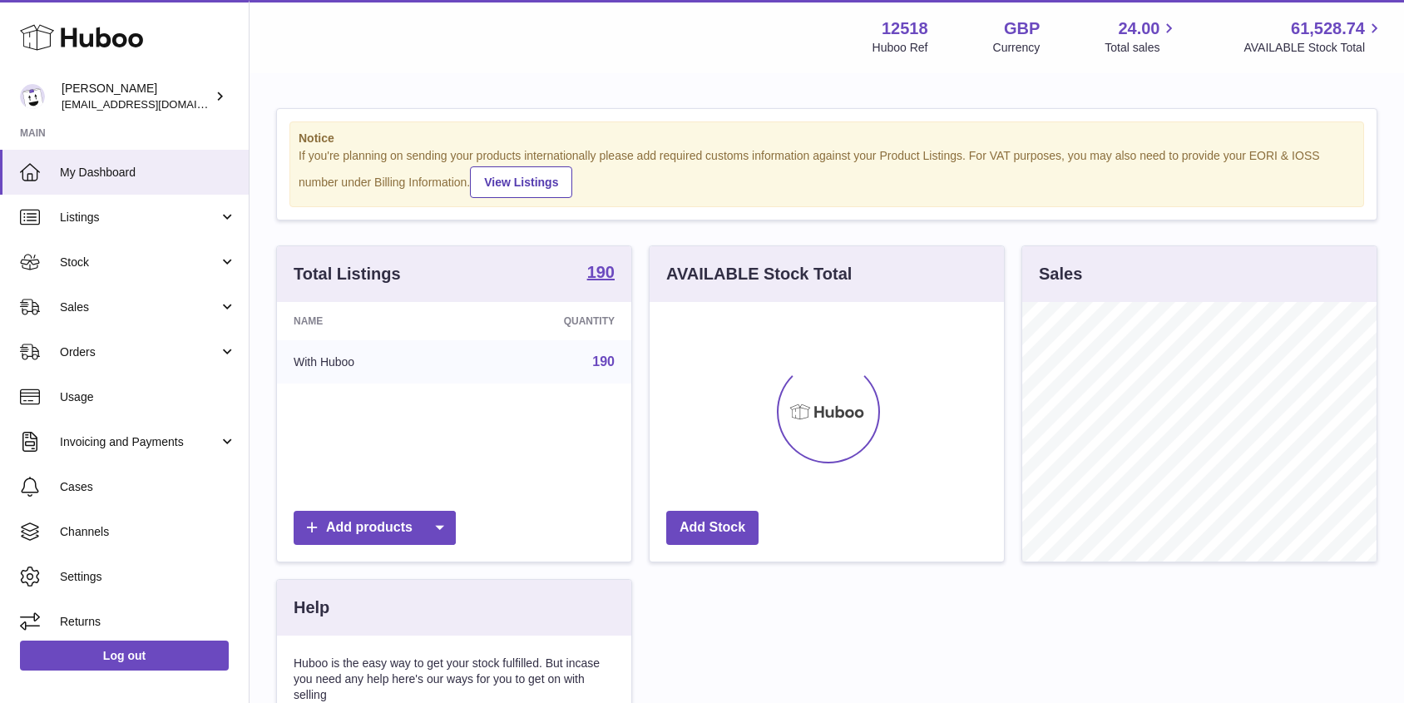
scroll to position [259, 354]
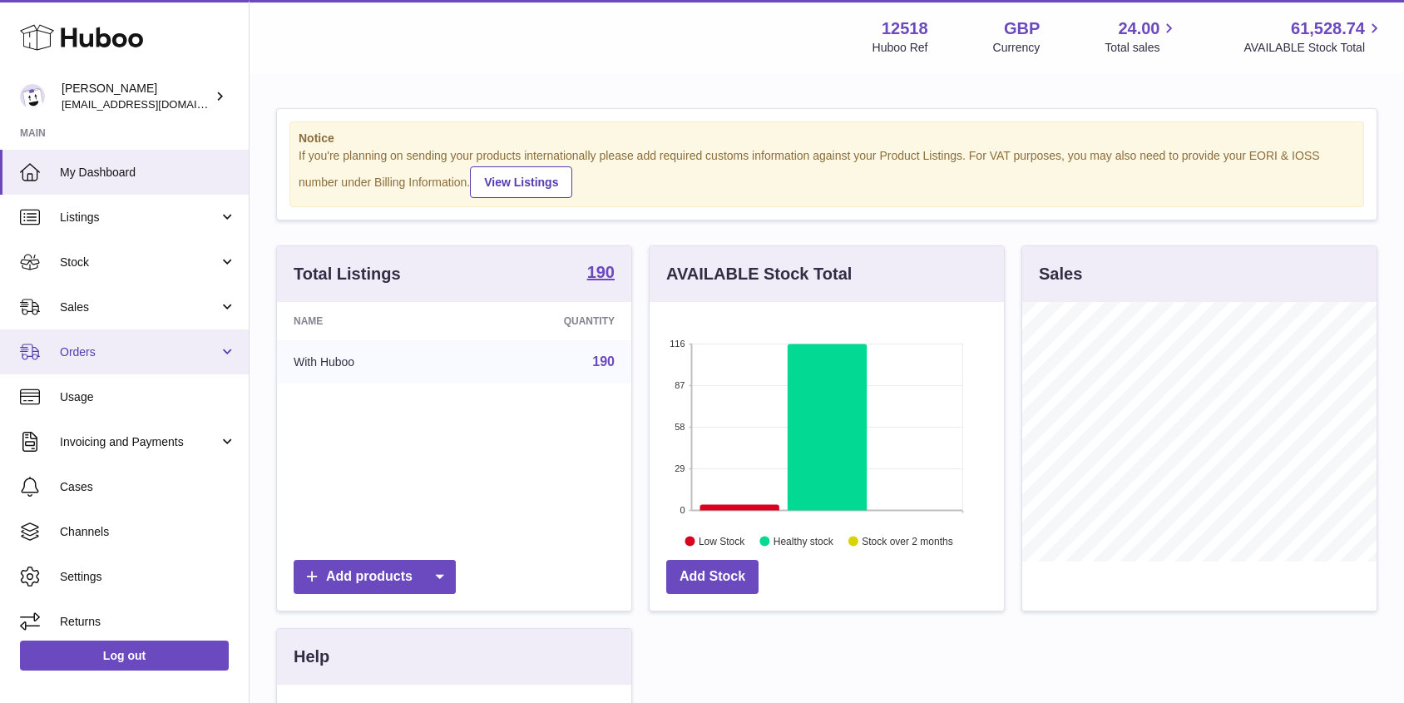
click at [93, 368] on link "Orders" at bounding box center [124, 351] width 249 height 45
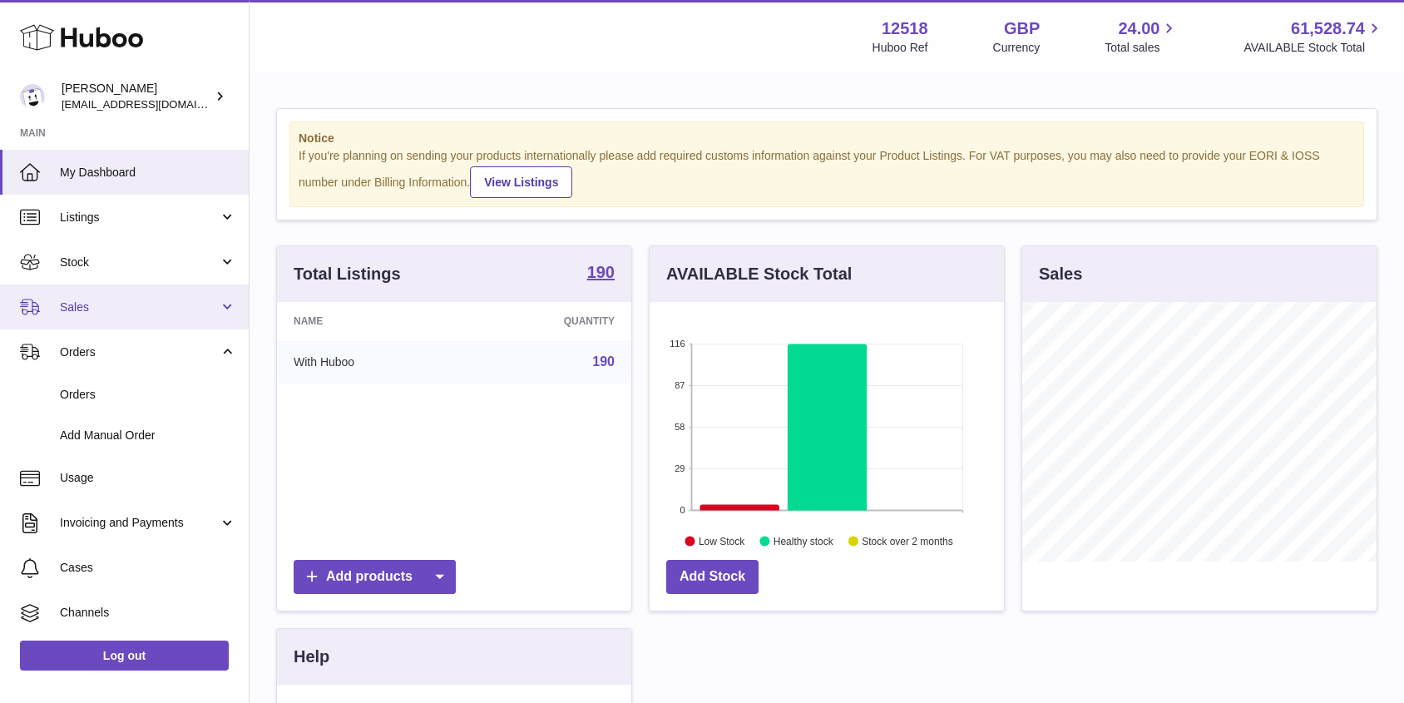
click at [81, 312] on span "Sales" at bounding box center [139, 307] width 159 height 16
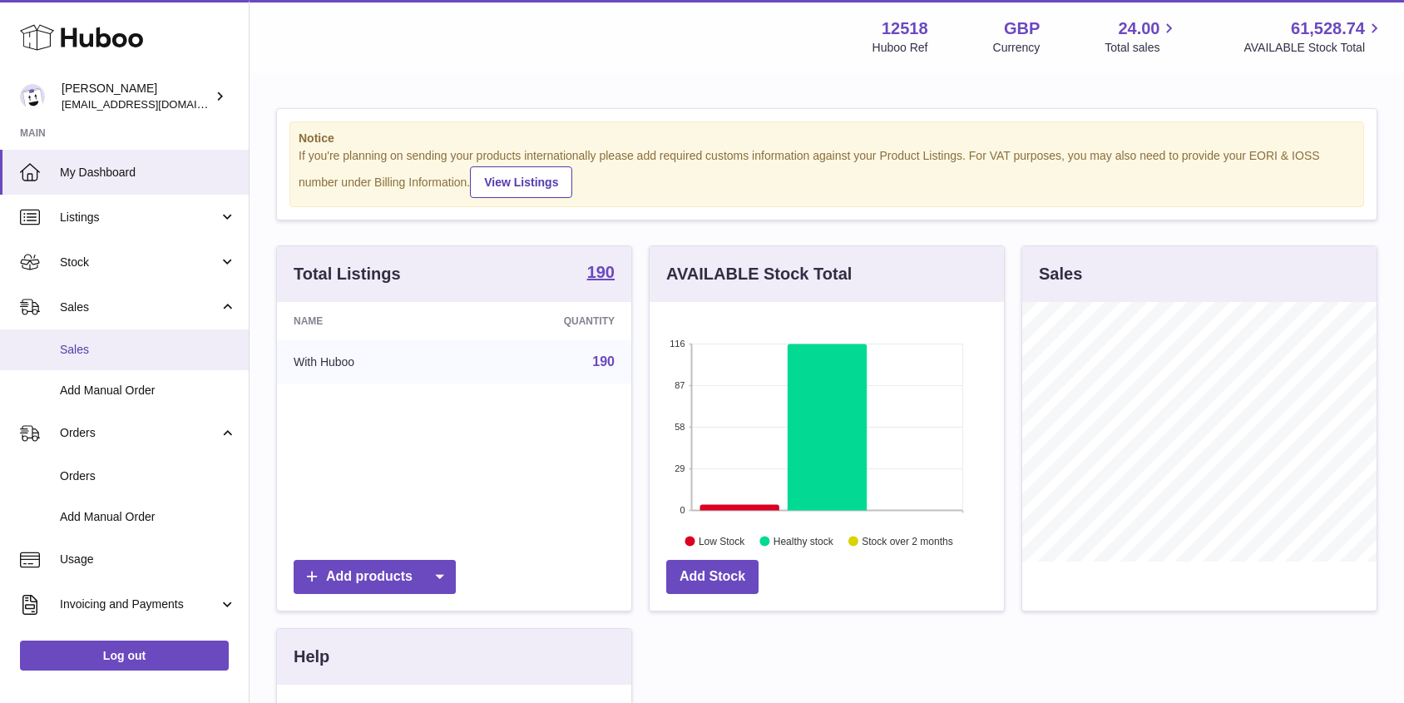
click at [80, 337] on link "Sales" at bounding box center [124, 349] width 249 height 41
click at [88, 348] on span "Sales" at bounding box center [148, 350] width 176 height 16
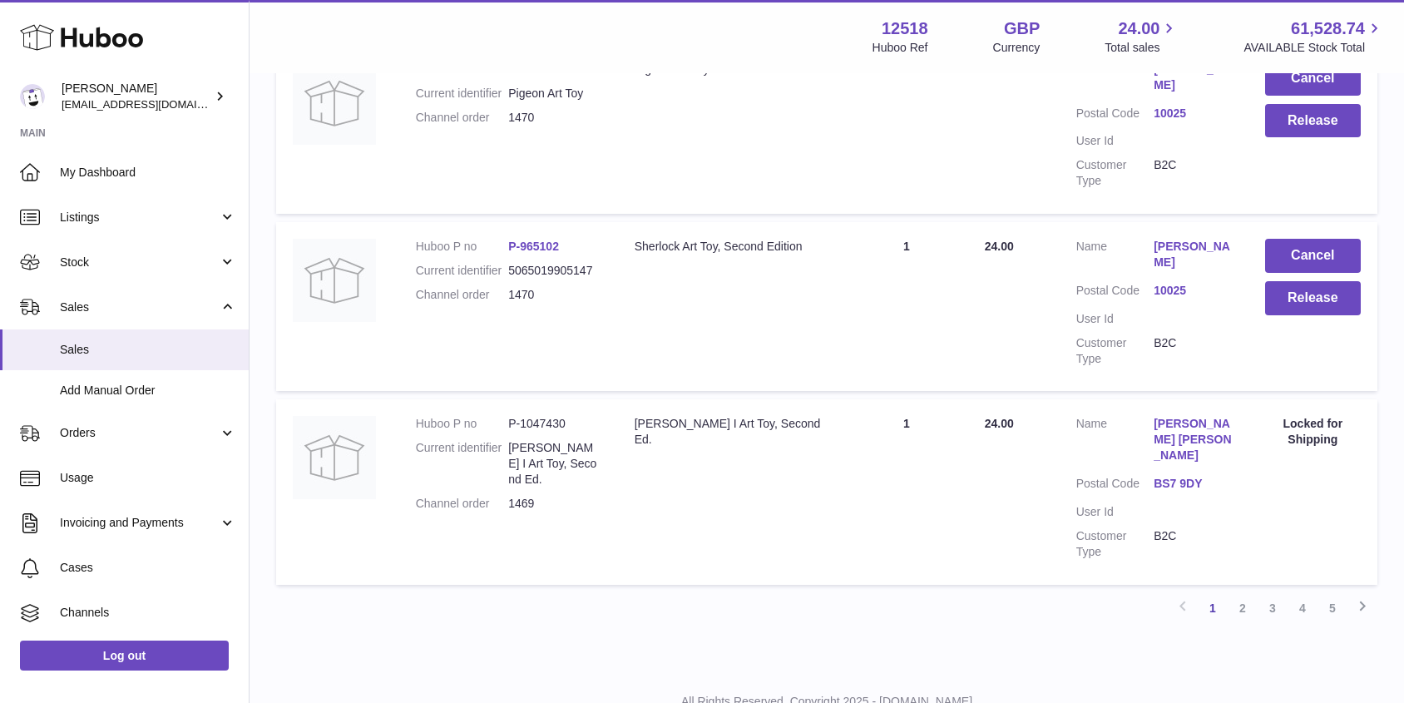
scroll to position [1632, 0]
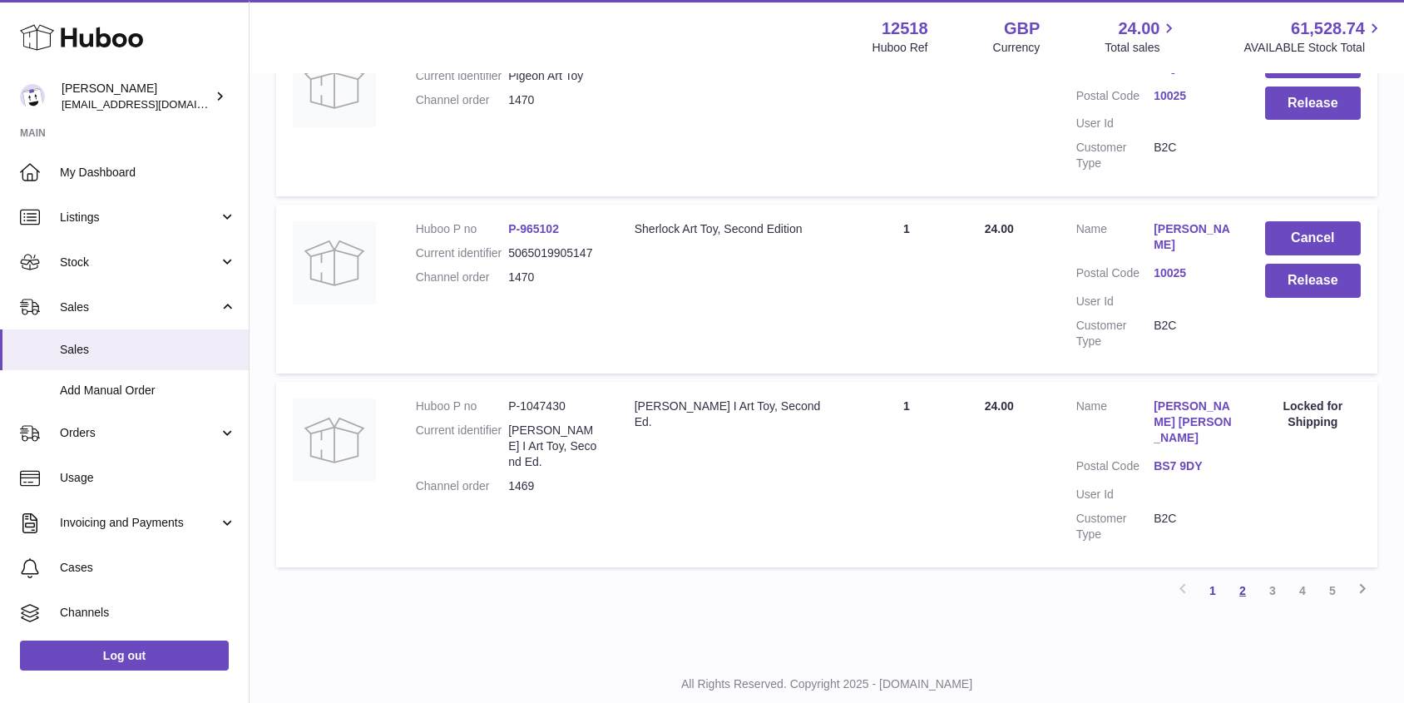
click at [1237, 575] on link "2" at bounding box center [1242, 590] width 30 height 30
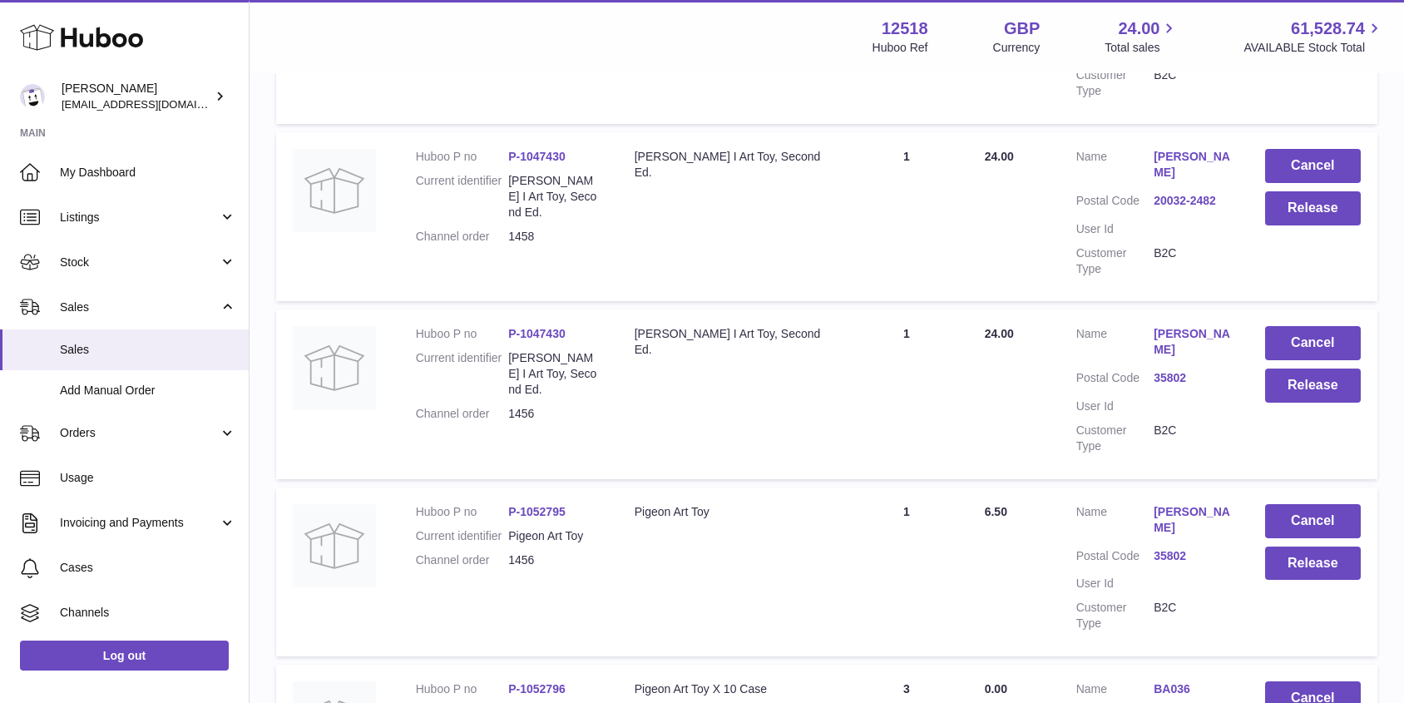
scroll to position [1569, 0]
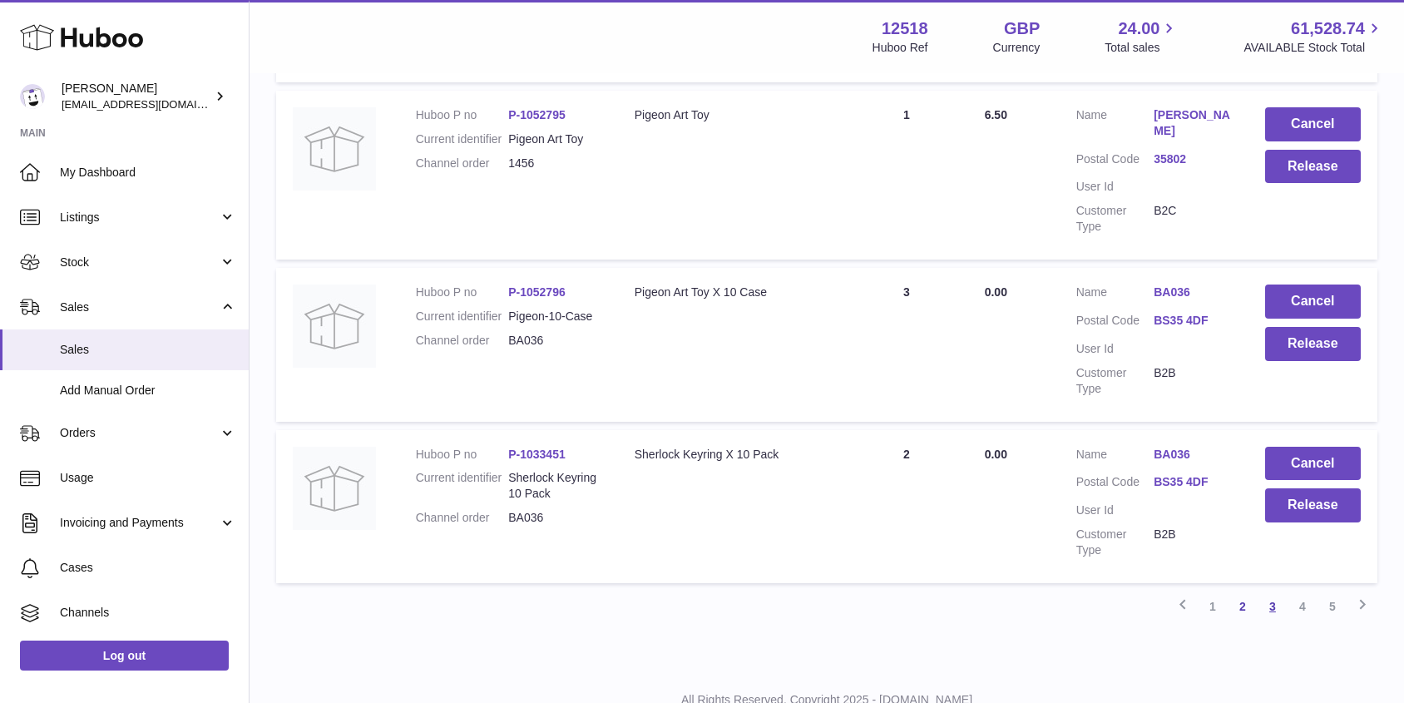
click at [1269, 591] on link "3" at bounding box center [1272, 606] width 30 height 30
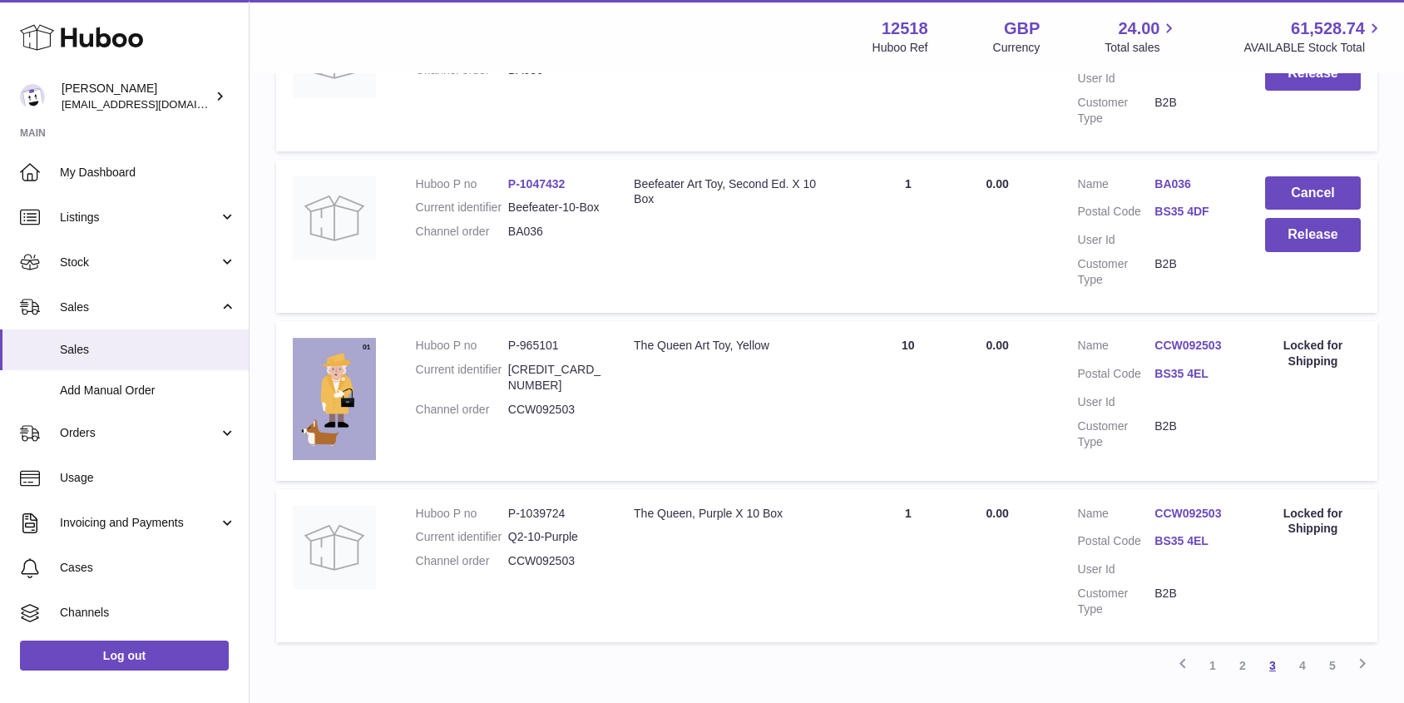
scroll to position [1512, 0]
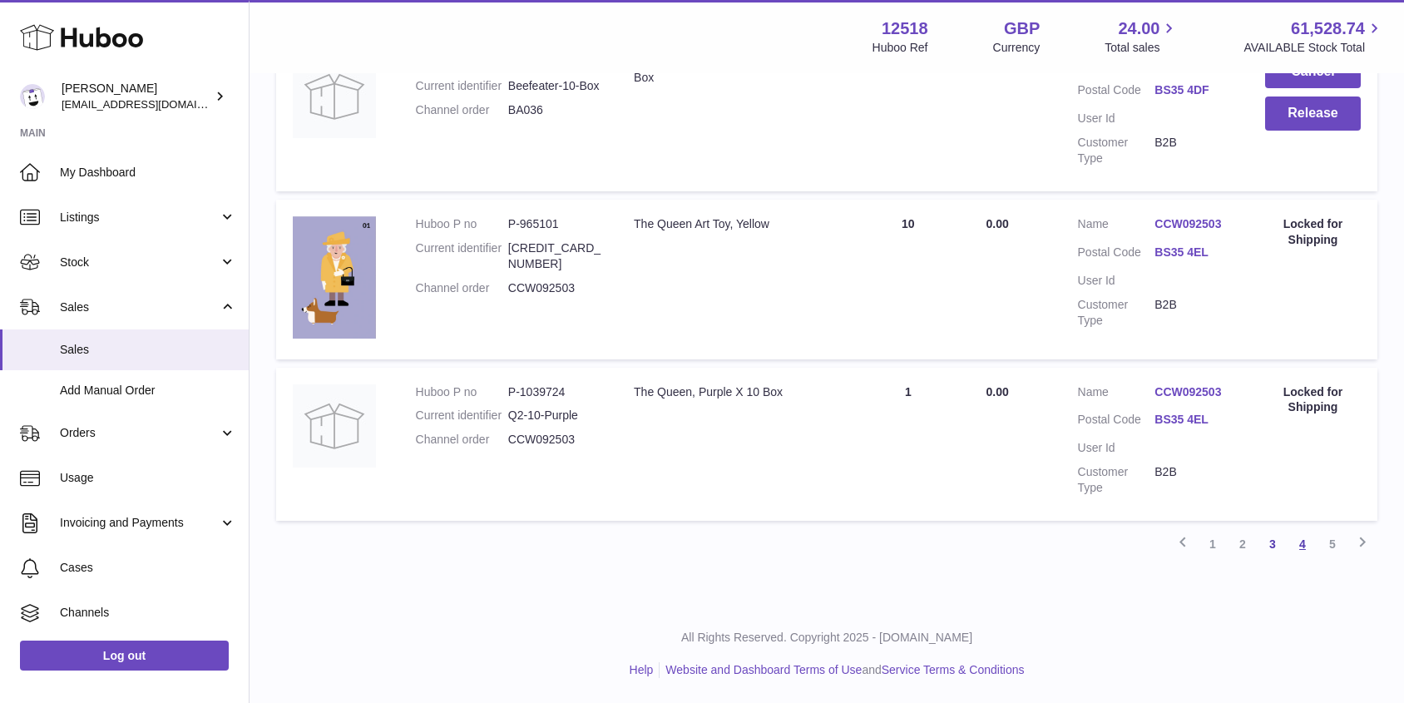
click at [1297, 547] on link "4" at bounding box center [1302, 544] width 30 height 30
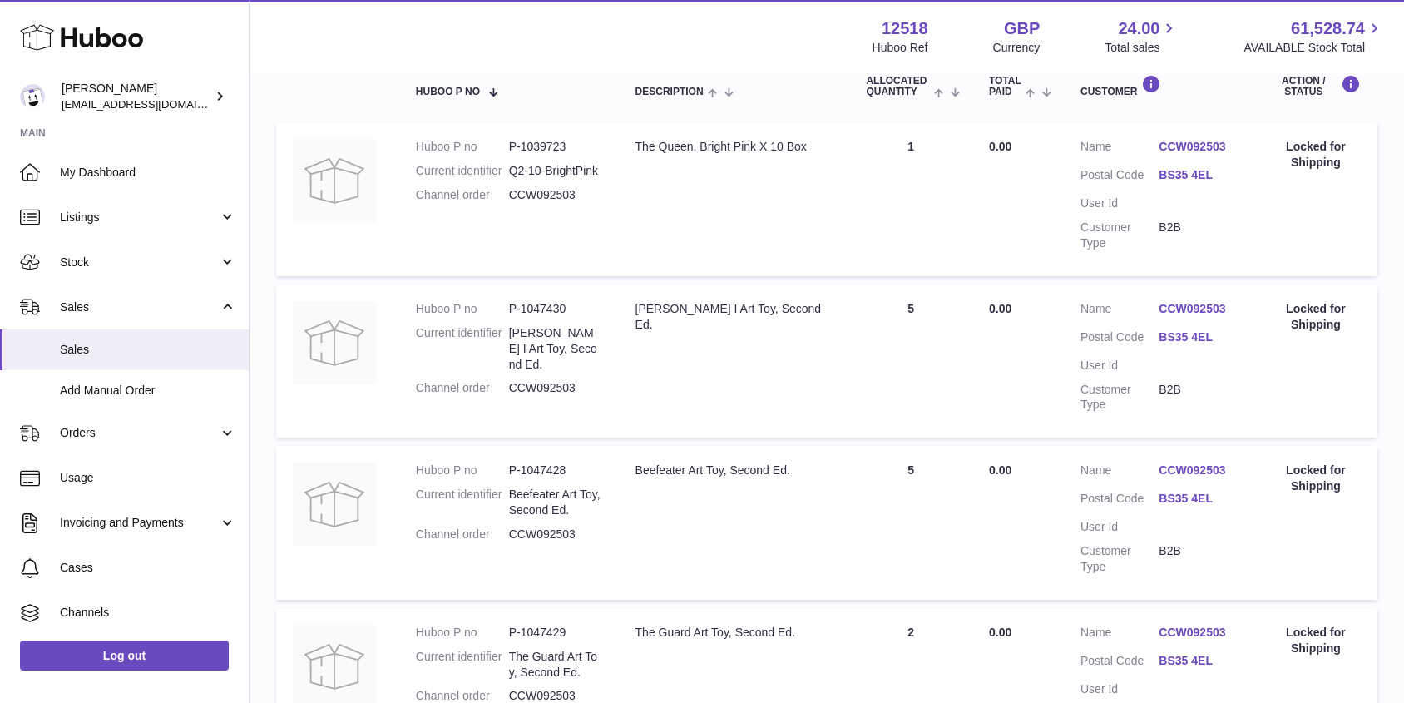
scroll to position [300, 0]
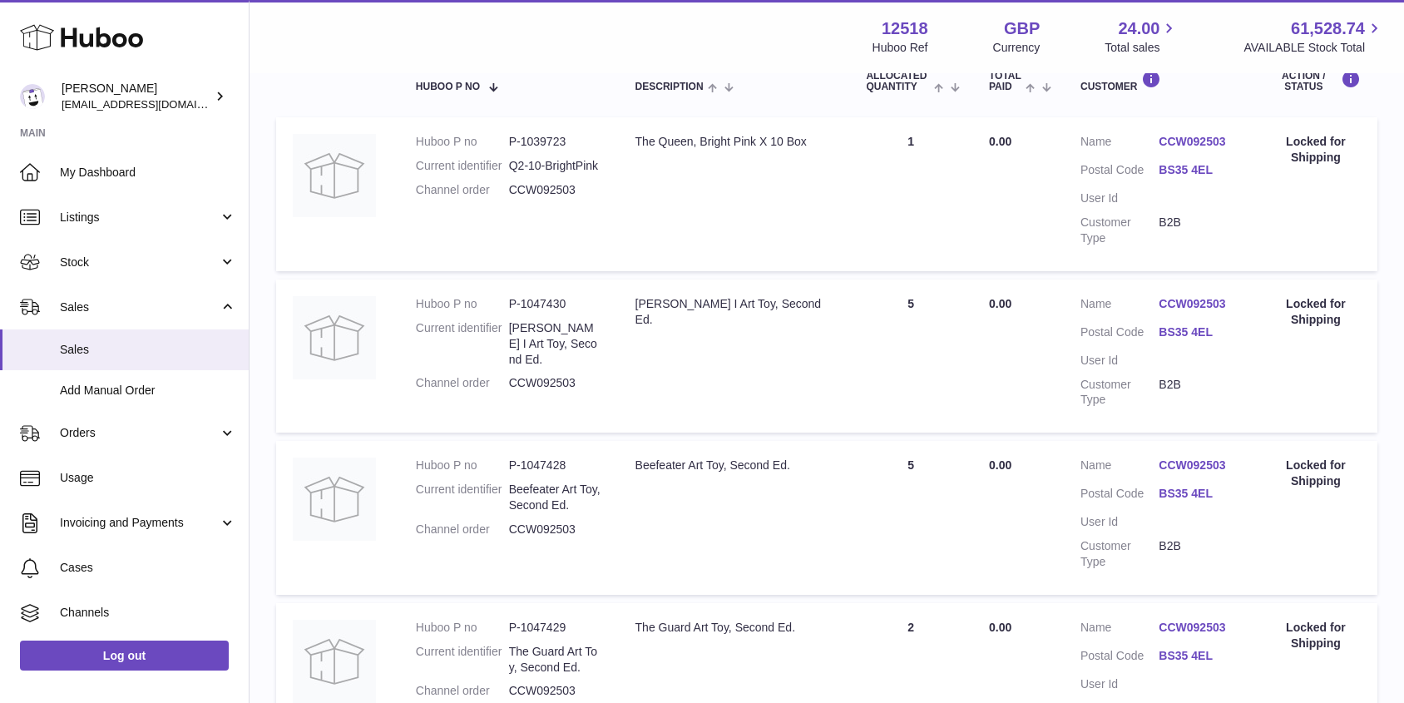
drag, startPoint x: 802, startPoint y: 305, endPoint x: 574, endPoint y: 305, distance: 227.8
click at [574, 305] on tr "Huboo P no P-1047430 Current identifier Elizabeth I Art Toy, Second Ed. Channel…" at bounding box center [826, 355] width 1101 height 153
click at [841, 246] on td "Description The Queen, Bright Pink X 10 Box" at bounding box center [734, 193] width 231 height 153
click at [122, 169] on span "My Dashboard" at bounding box center [148, 173] width 176 height 16
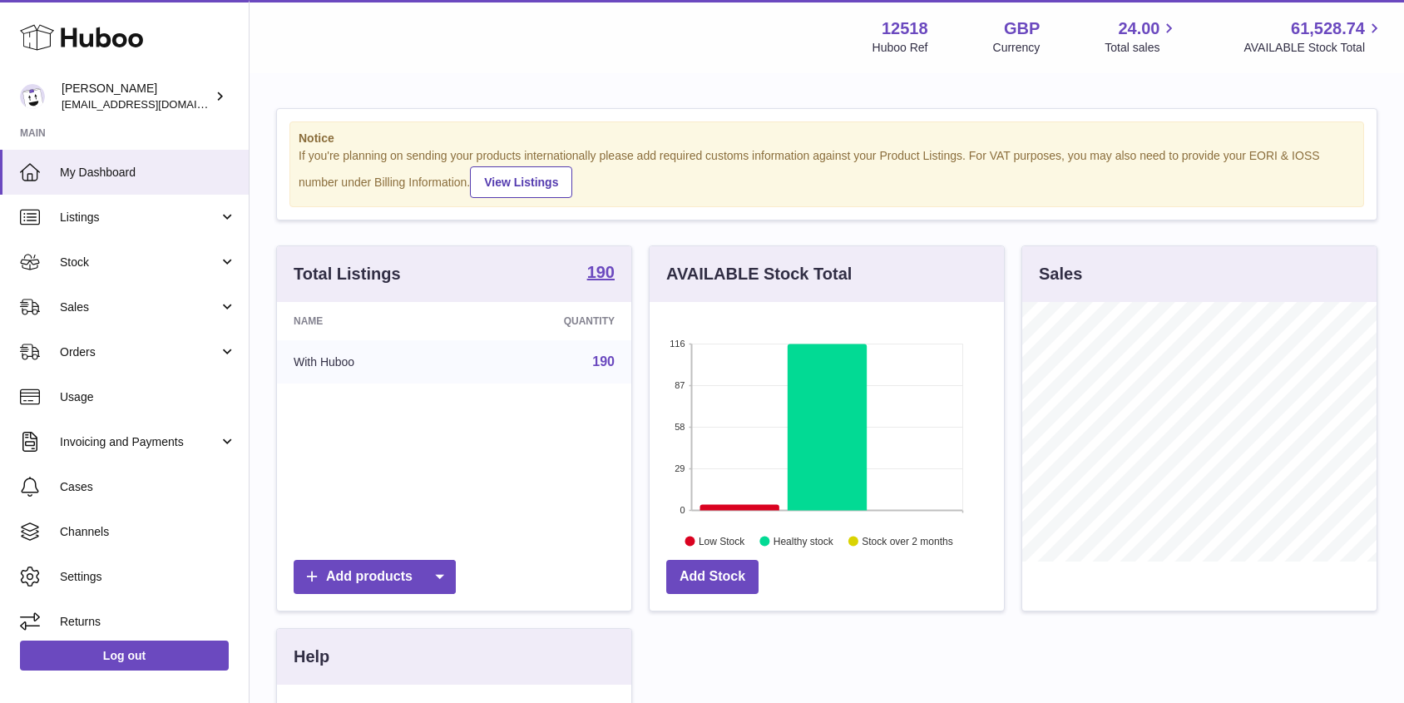
scroll to position [259, 354]
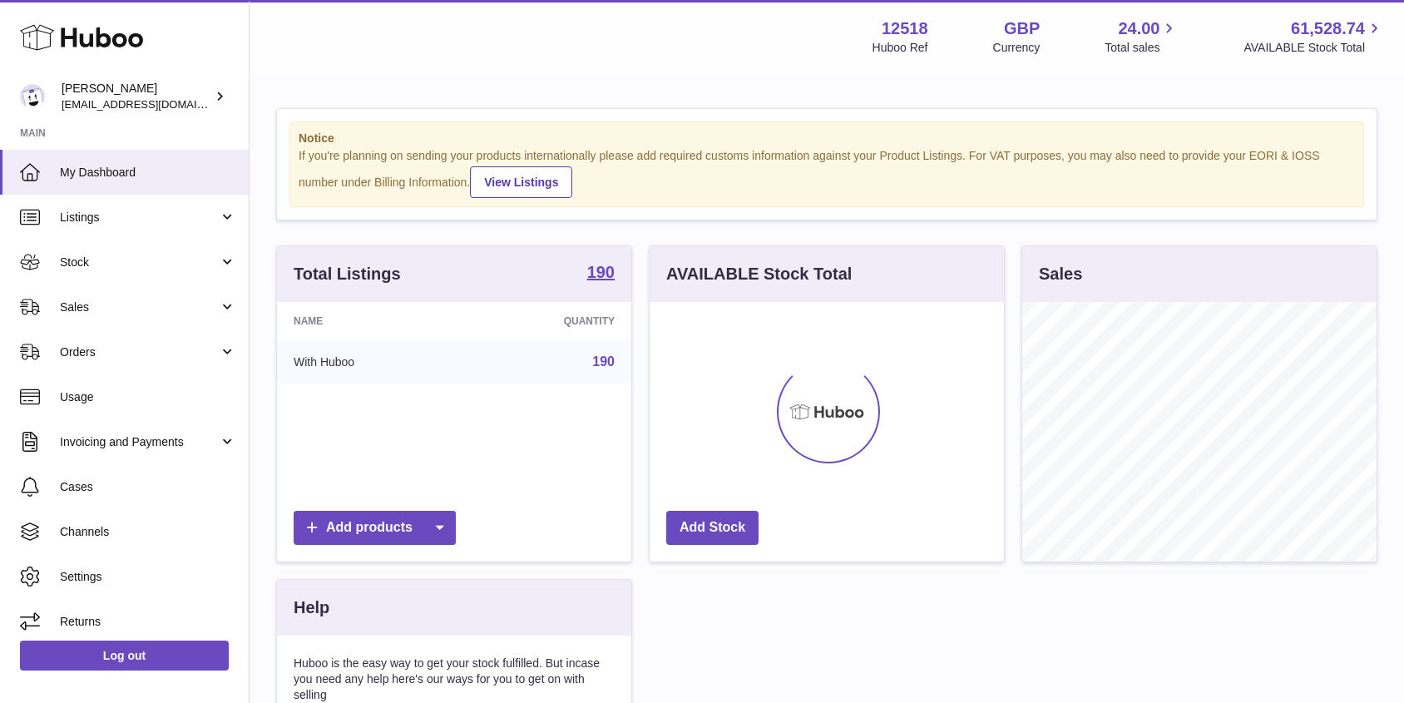
scroll to position [259, 354]
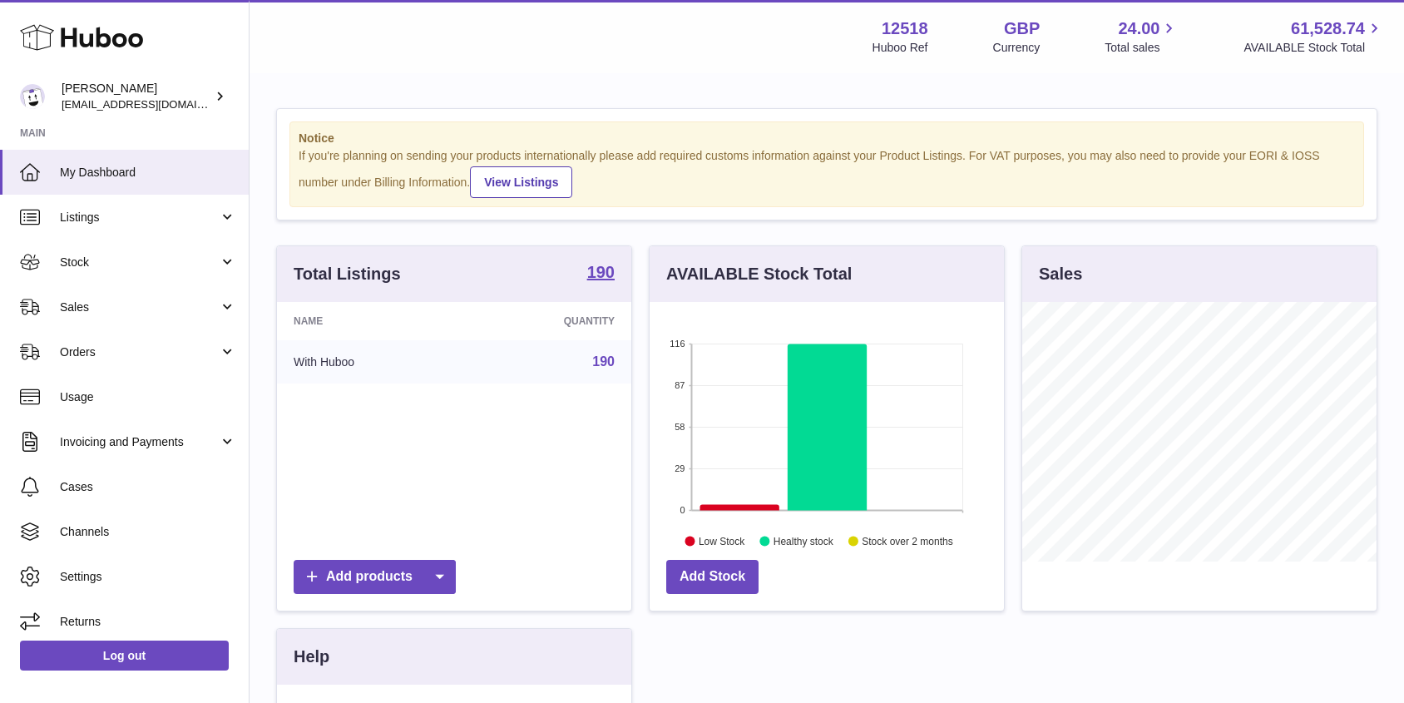
click at [68, 308] on span "Sales" at bounding box center [139, 307] width 159 height 16
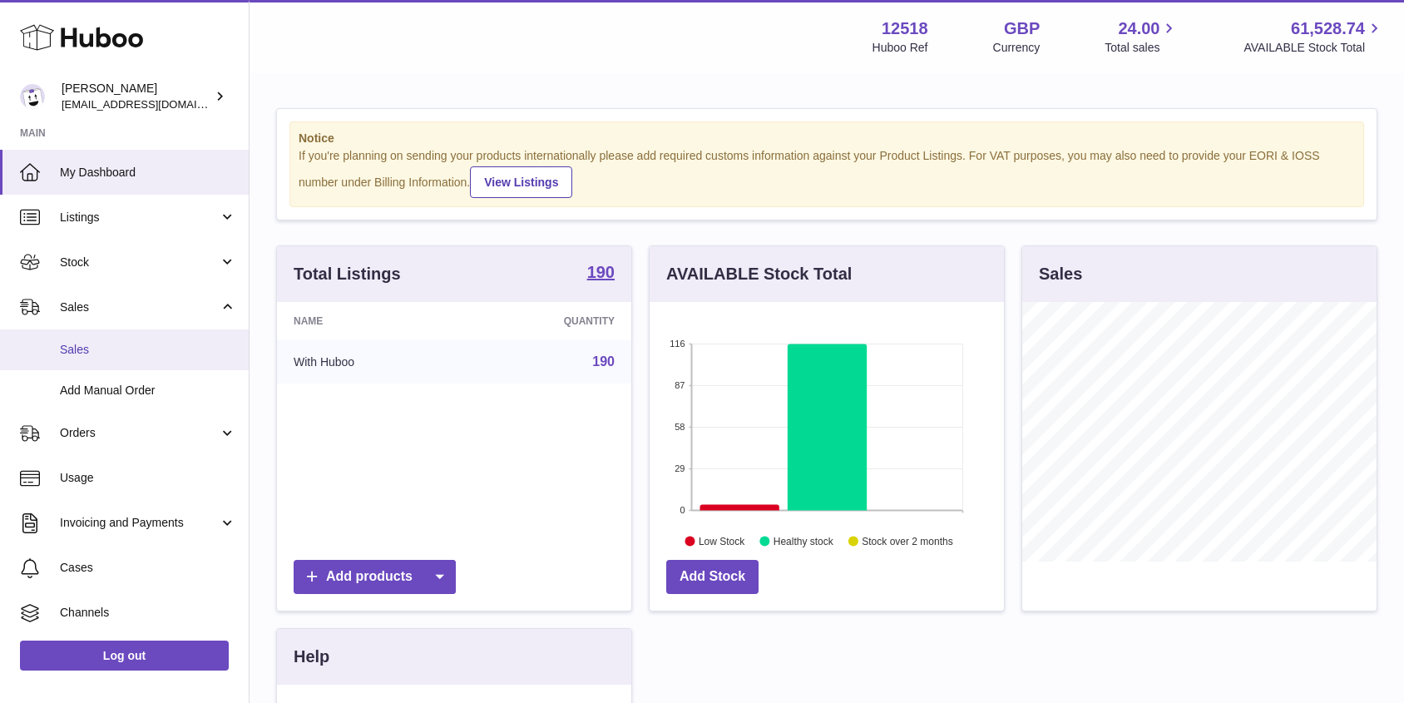
click at [82, 345] on span "Sales" at bounding box center [148, 350] width 176 height 16
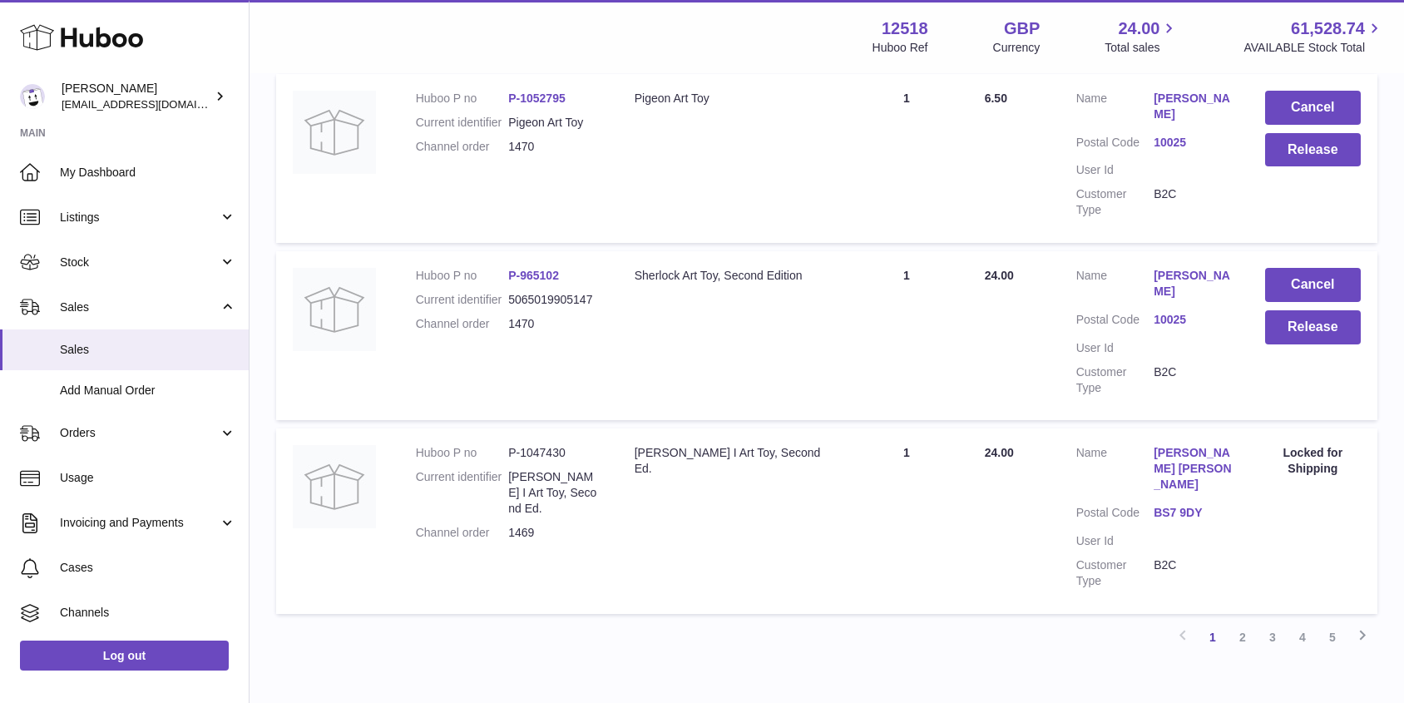
scroll to position [1586, 0]
click at [1243, 621] on link "2" at bounding box center [1242, 636] width 30 height 30
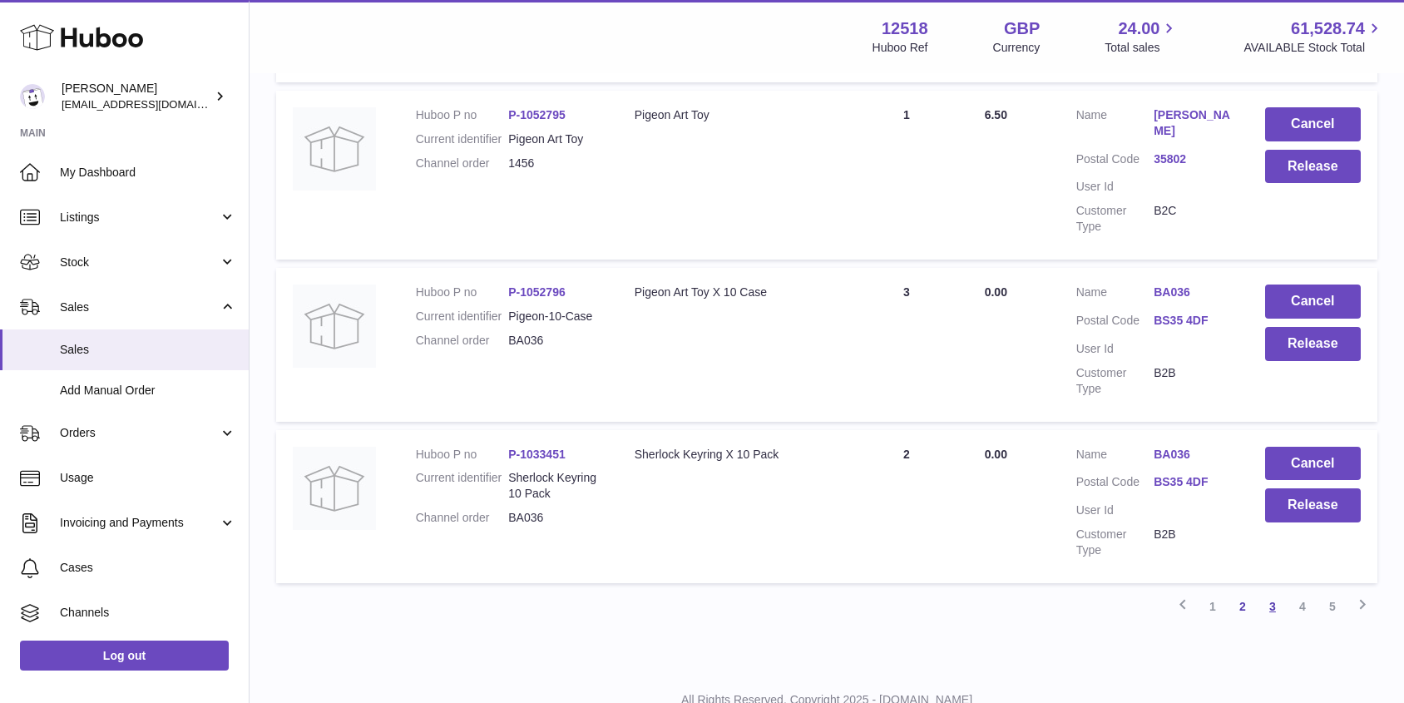
click at [1271, 591] on link "3" at bounding box center [1272, 606] width 30 height 30
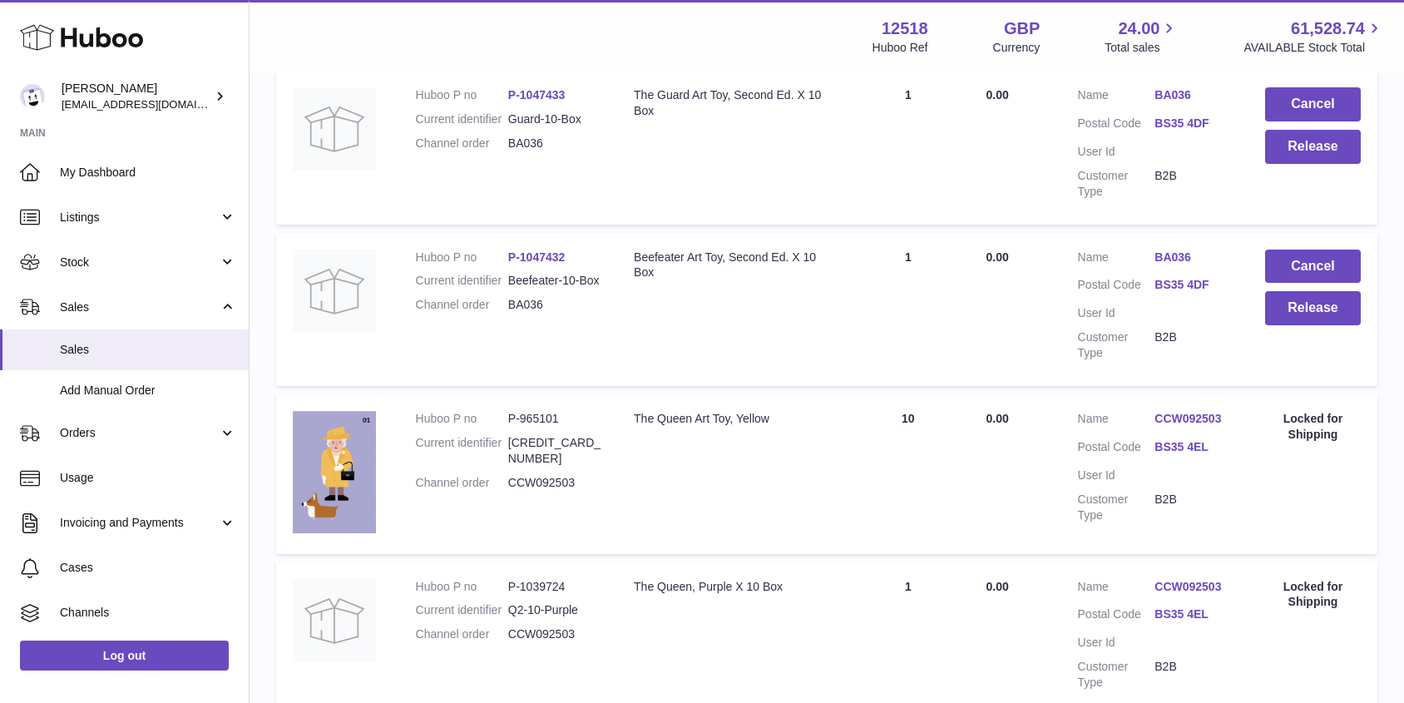
scroll to position [1315, 0]
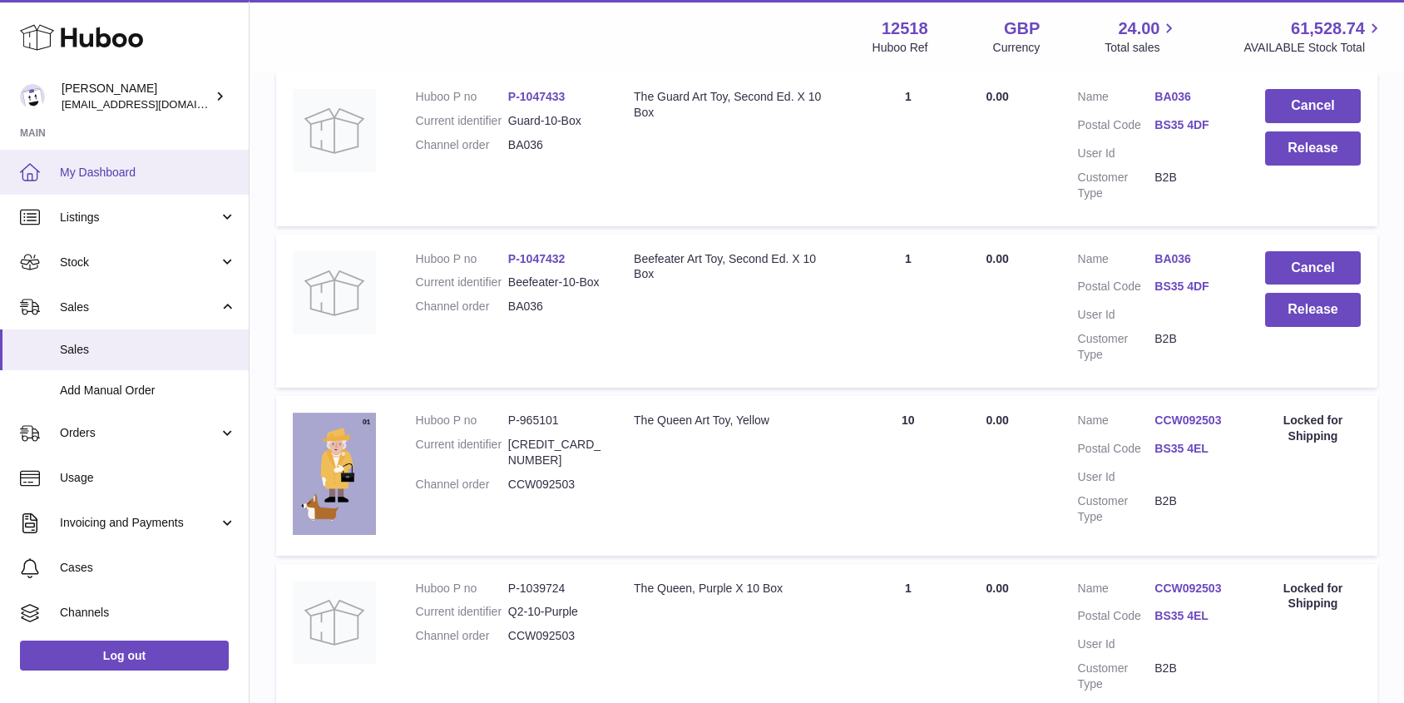
click at [116, 169] on span "My Dashboard" at bounding box center [148, 173] width 176 height 16
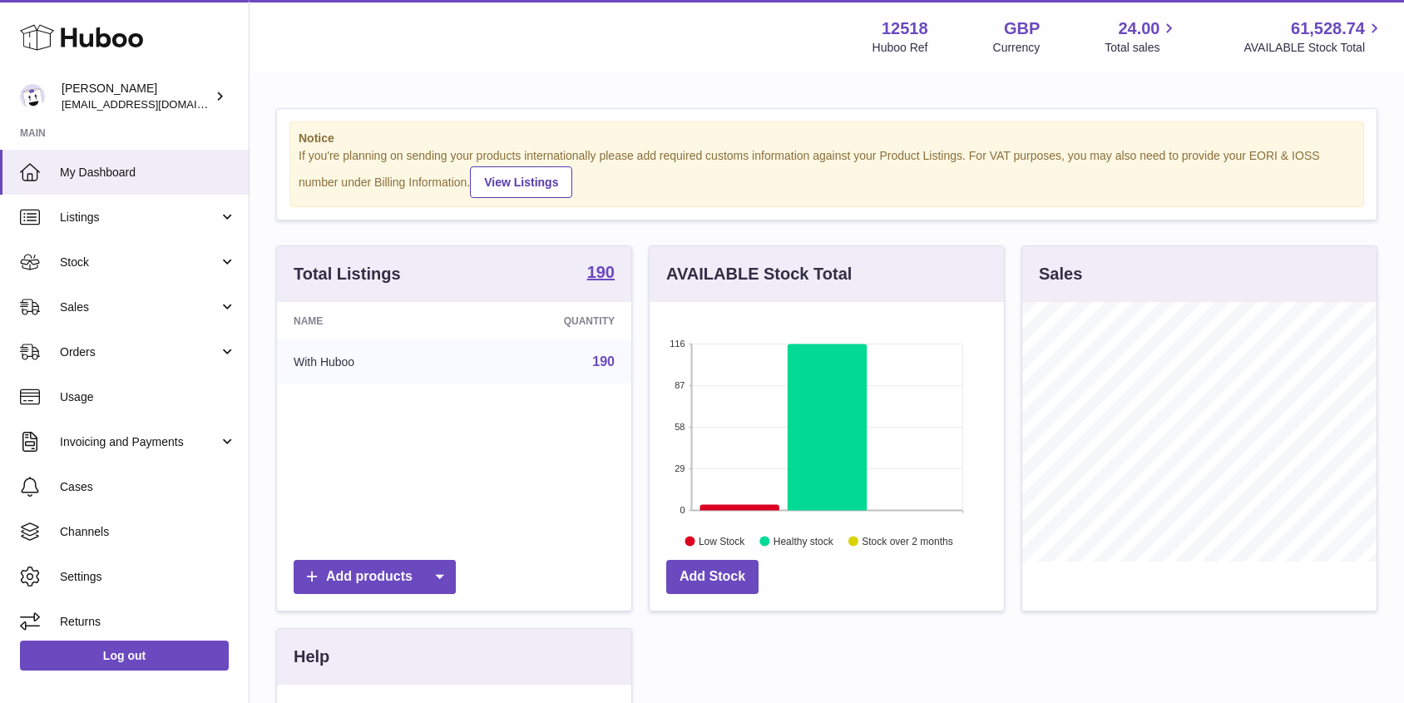
scroll to position [259, 354]
click at [94, 314] on span "Sales" at bounding box center [139, 307] width 159 height 16
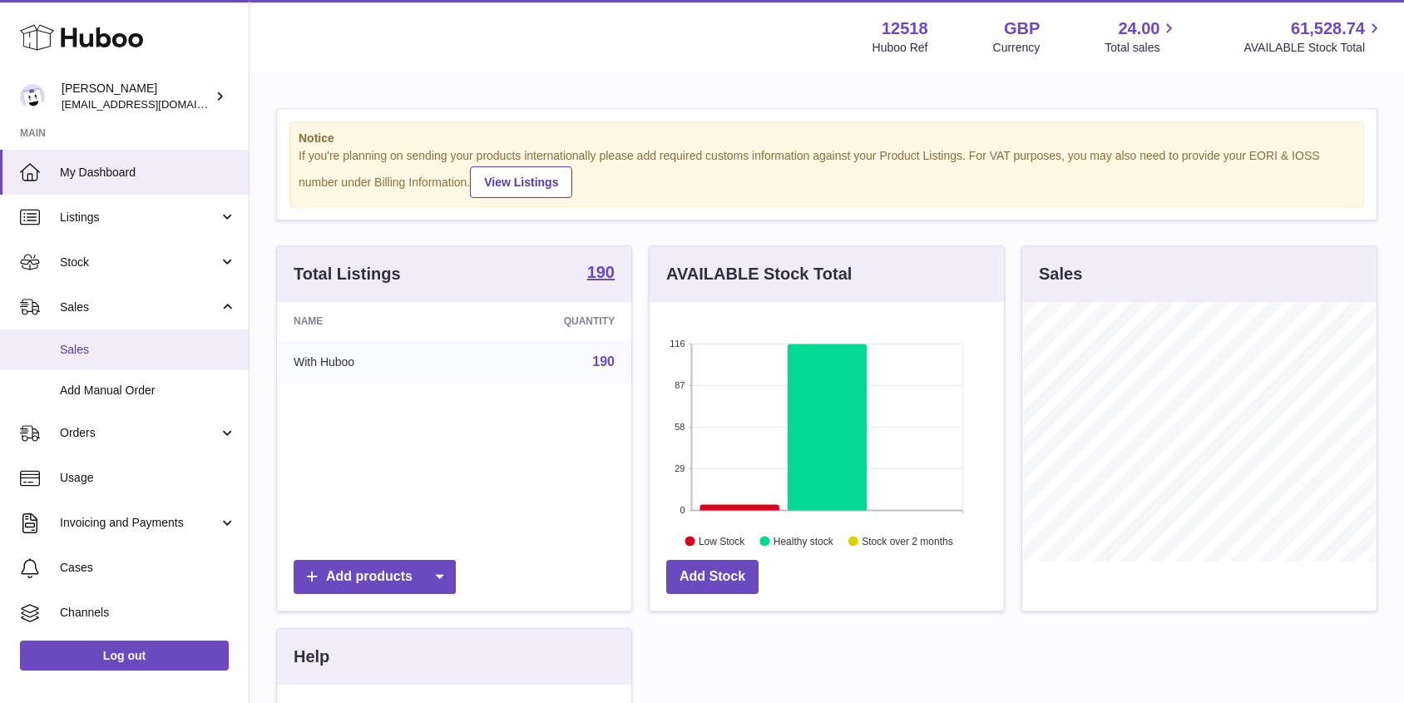
click at [84, 348] on span "Sales" at bounding box center [148, 350] width 176 height 16
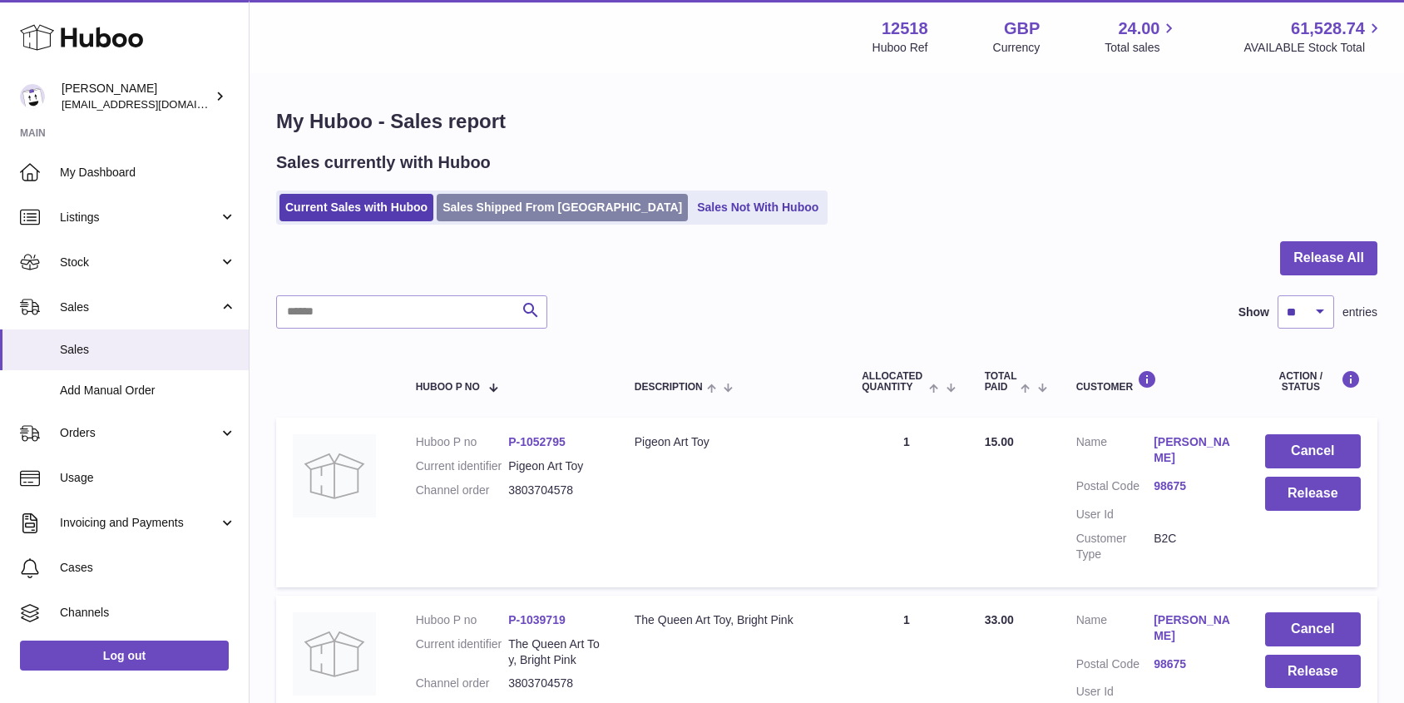
click at [522, 211] on link "Sales Shipped From [GEOGRAPHIC_DATA]" at bounding box center [562, 207] width 251 height 27
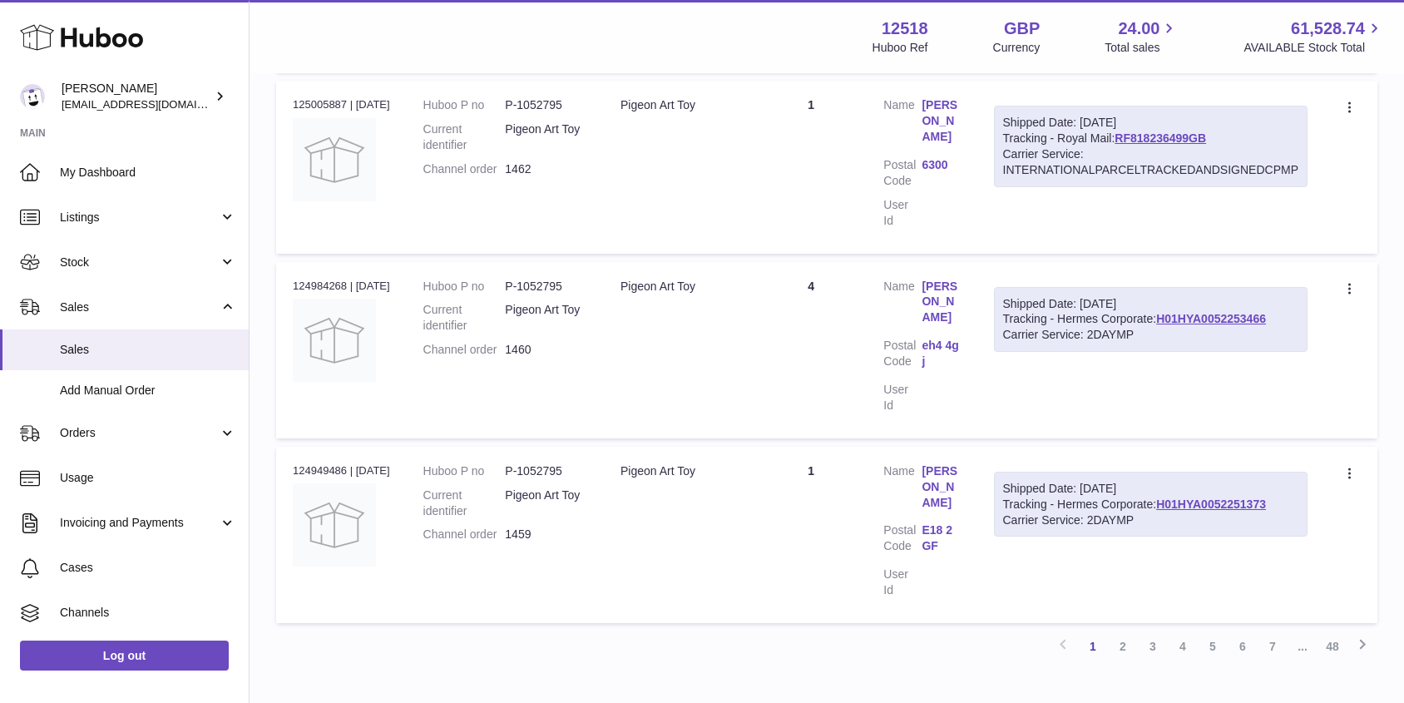
scroll to position [1606, 0]
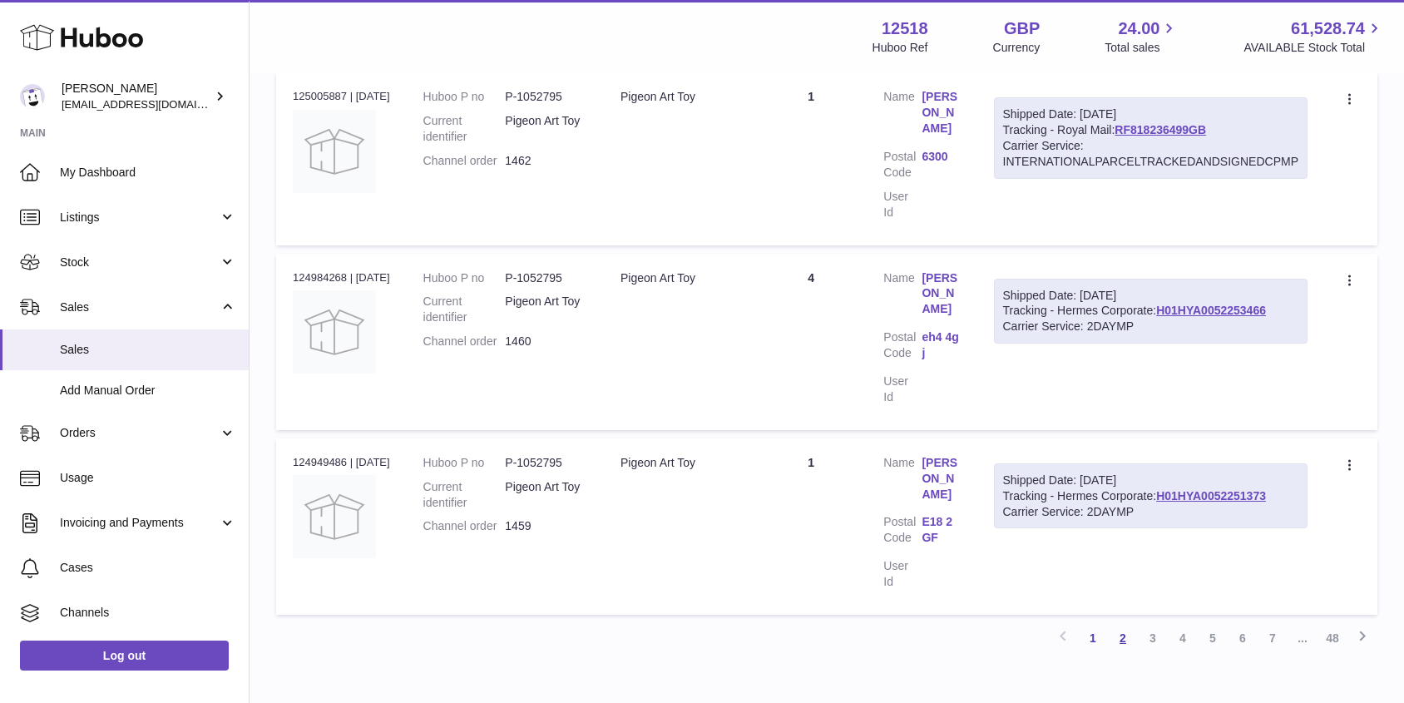
click at [1127, 623] on link "2" at bounding box center [1123, 638] width 30 height 30
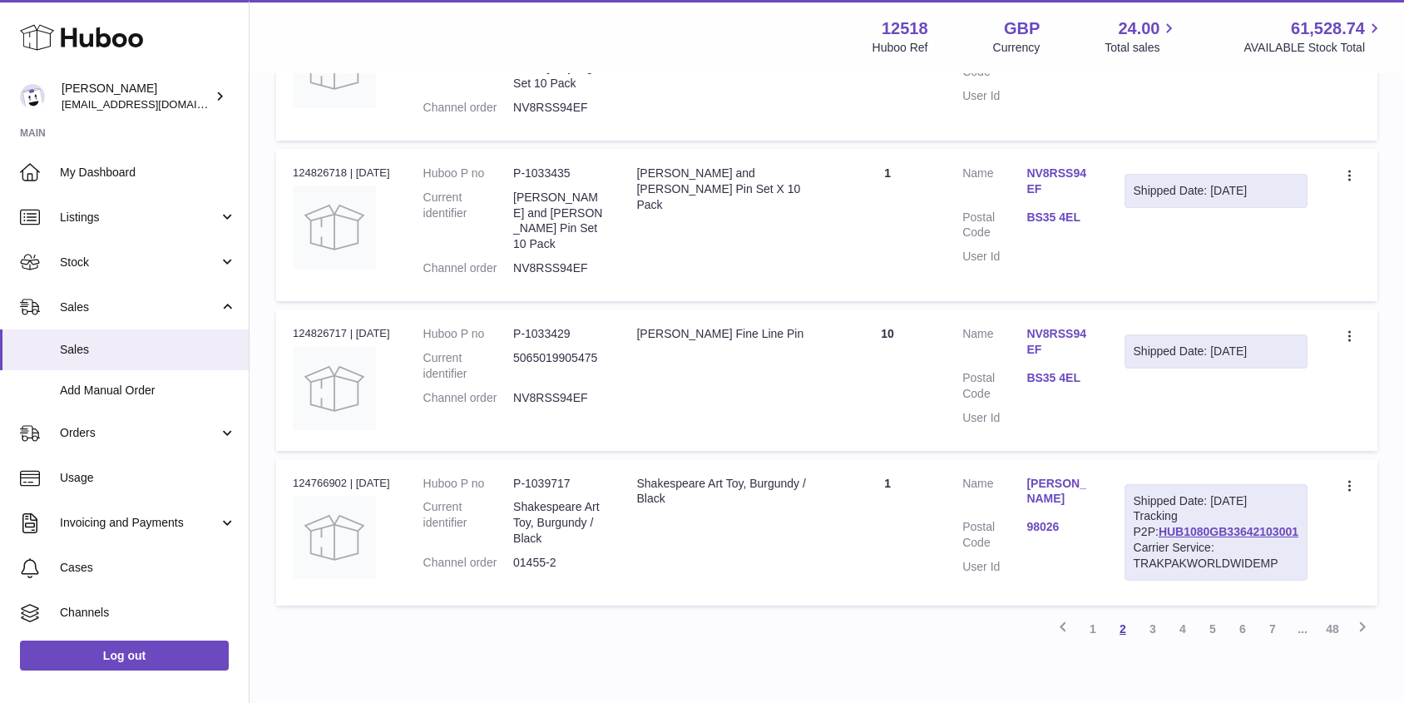
scroll to position [1422, 0]
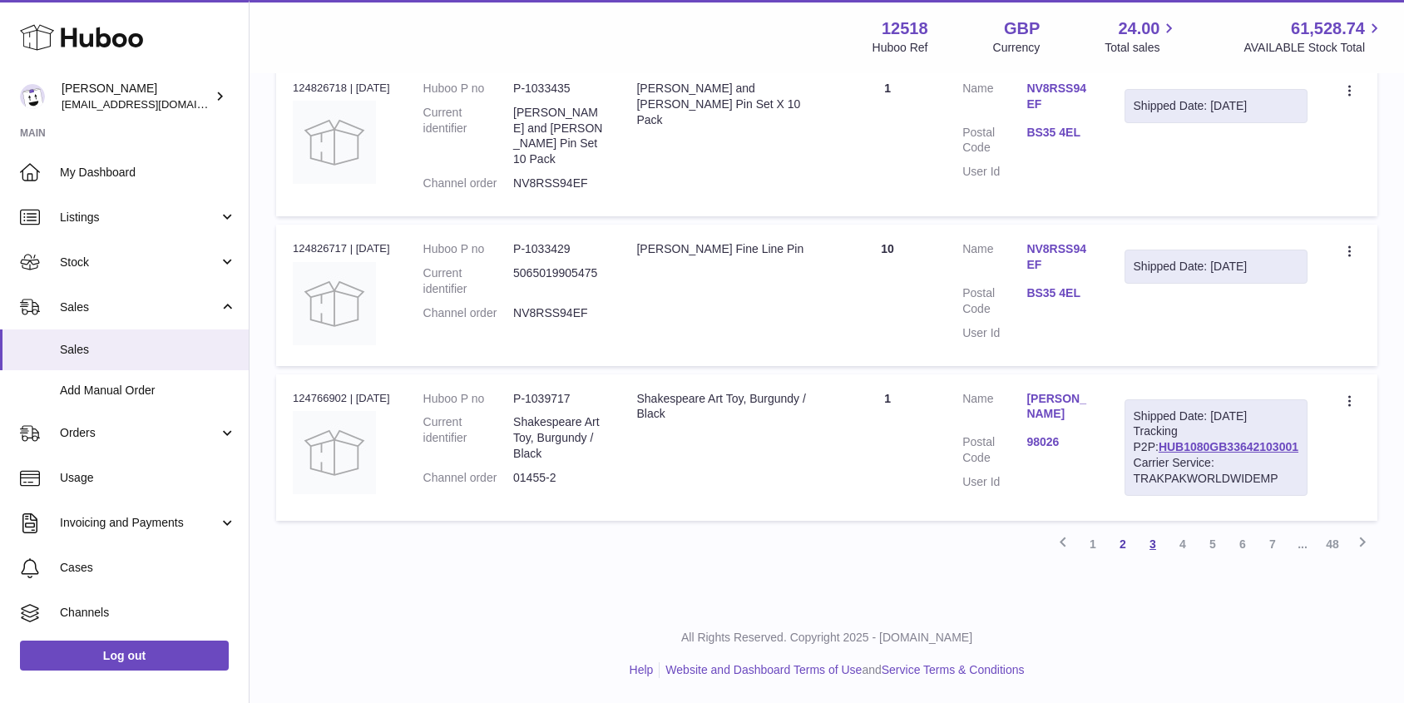
click at [1155, 548] on link "3" at bounding box center [1152, 544] width 30 height 30
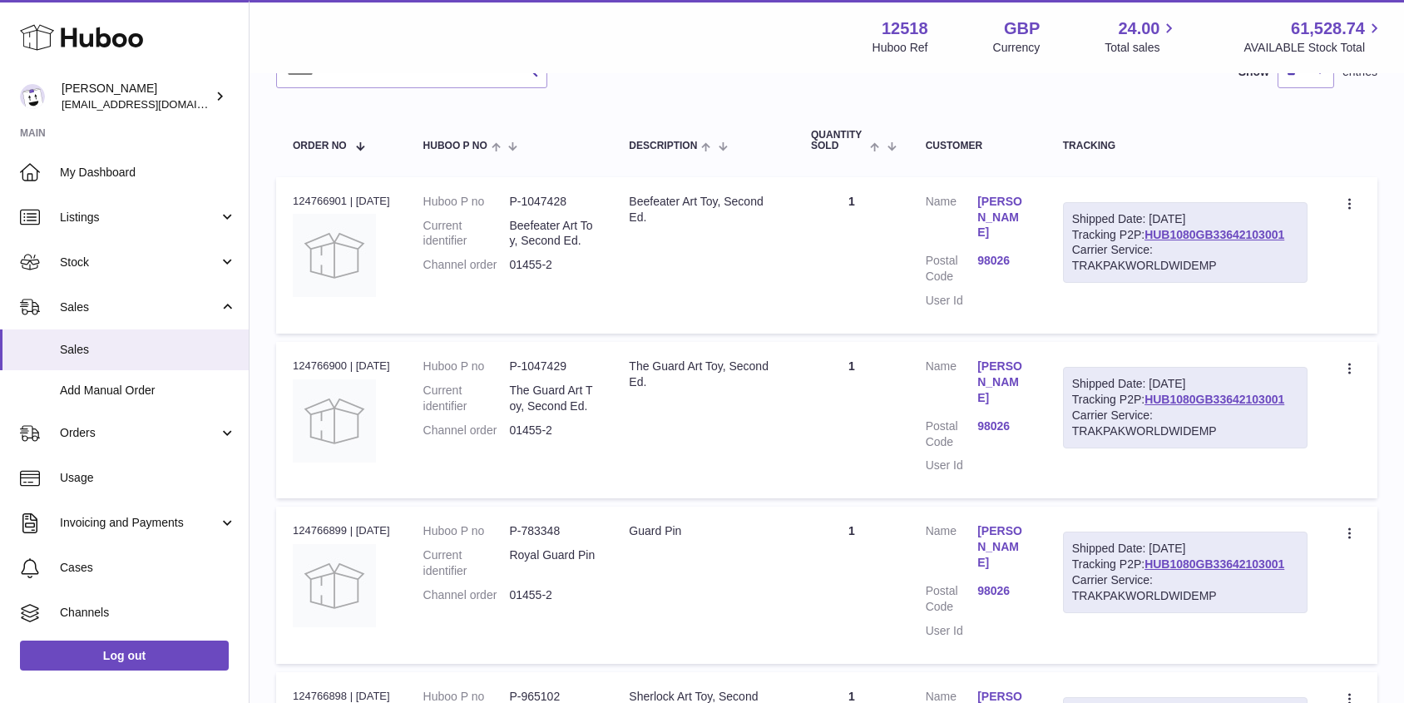
scroll to position [218, 0]
